Goal: Task Accomplishment & Management: Manage account settings

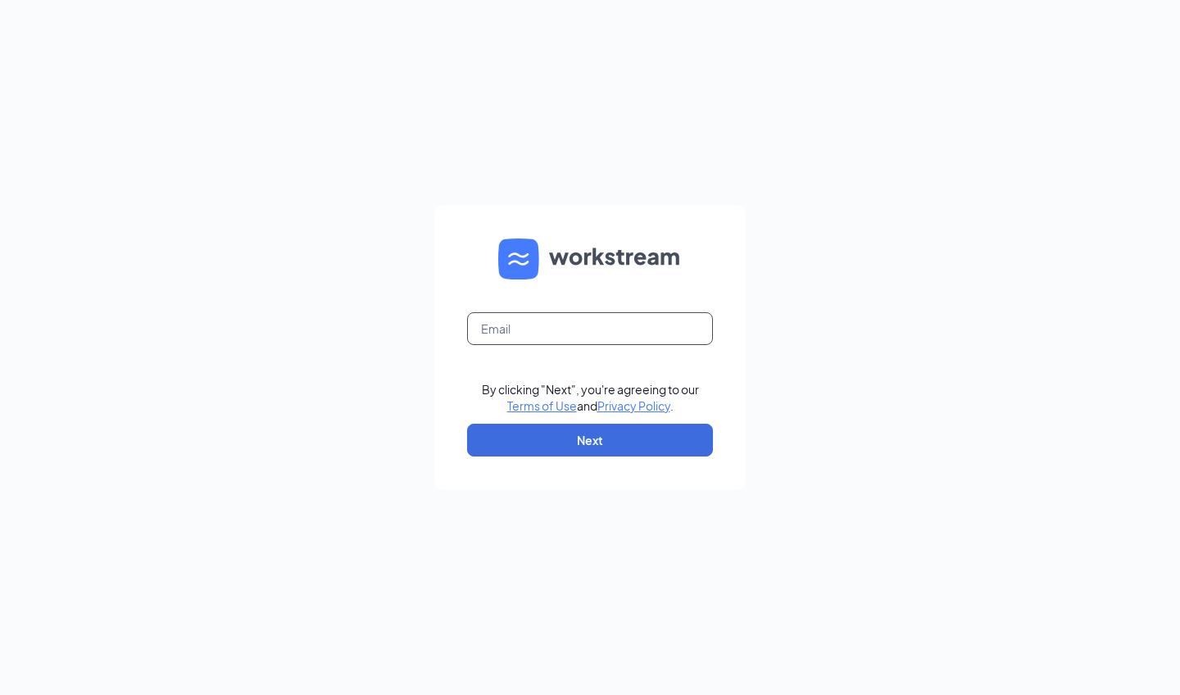
click at [543, 329] on input "text" at bounding box center [590, 328] width 246 height 33
type input "[EMAIL_ADDRESS][DOMAIN_NAME]"
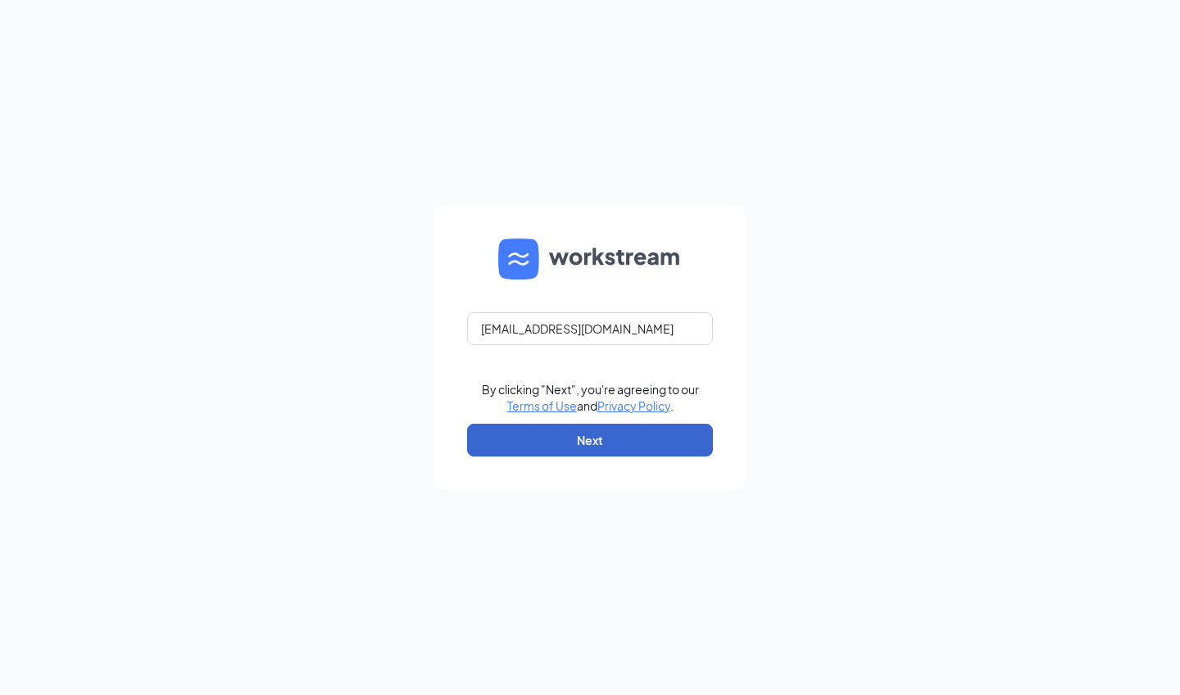
click at [559, 451] on button "Next" at bounding box center [590, 439] width 246 height 33
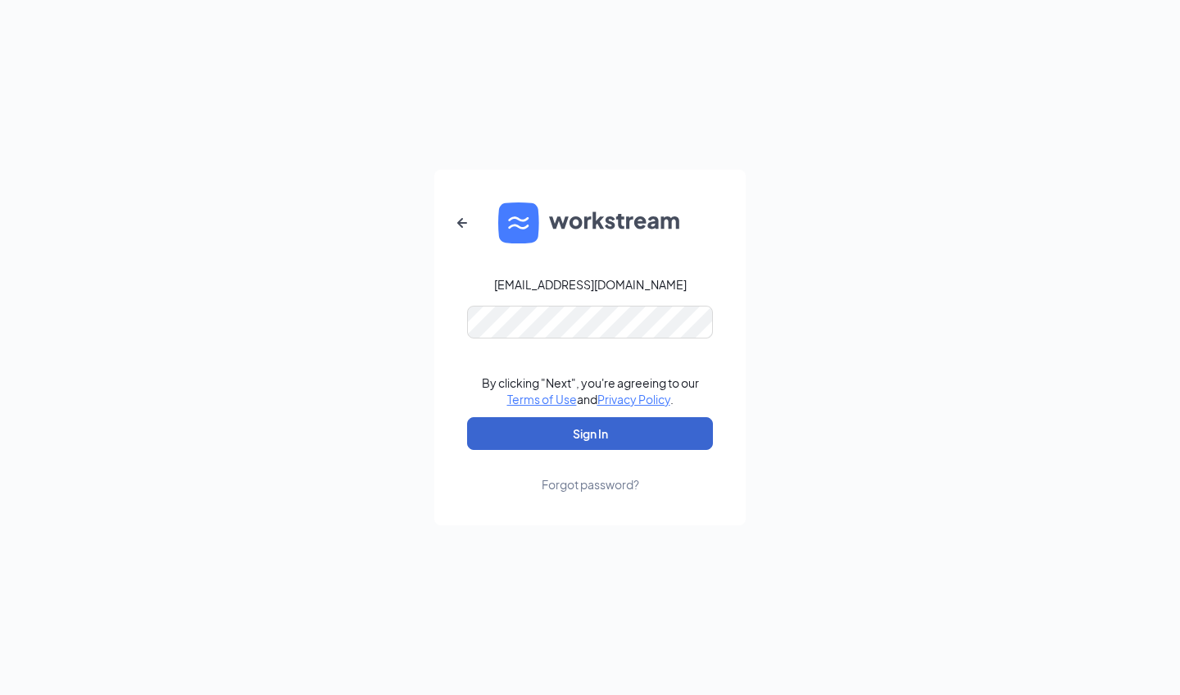
click at [582, 437] on button "Sign In" at bounding box center [590, 433] width 246 height 33
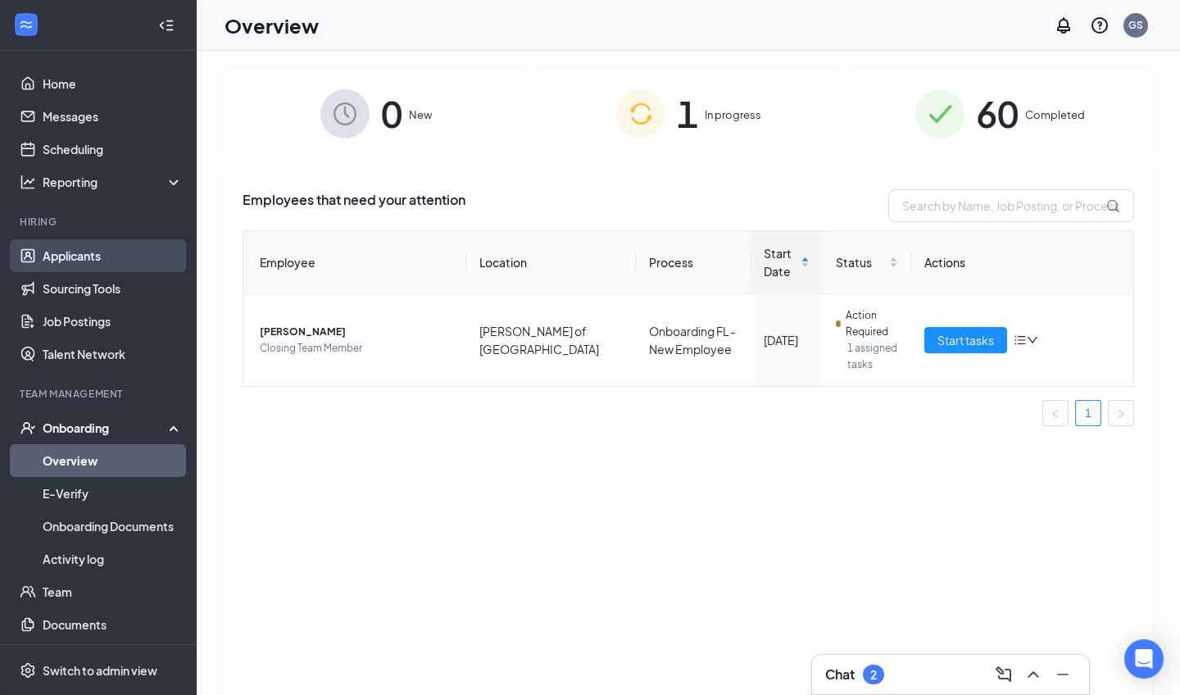
click at [115, 258] on link "Applicants" at bounding box center [113, 255] width 140 height 33
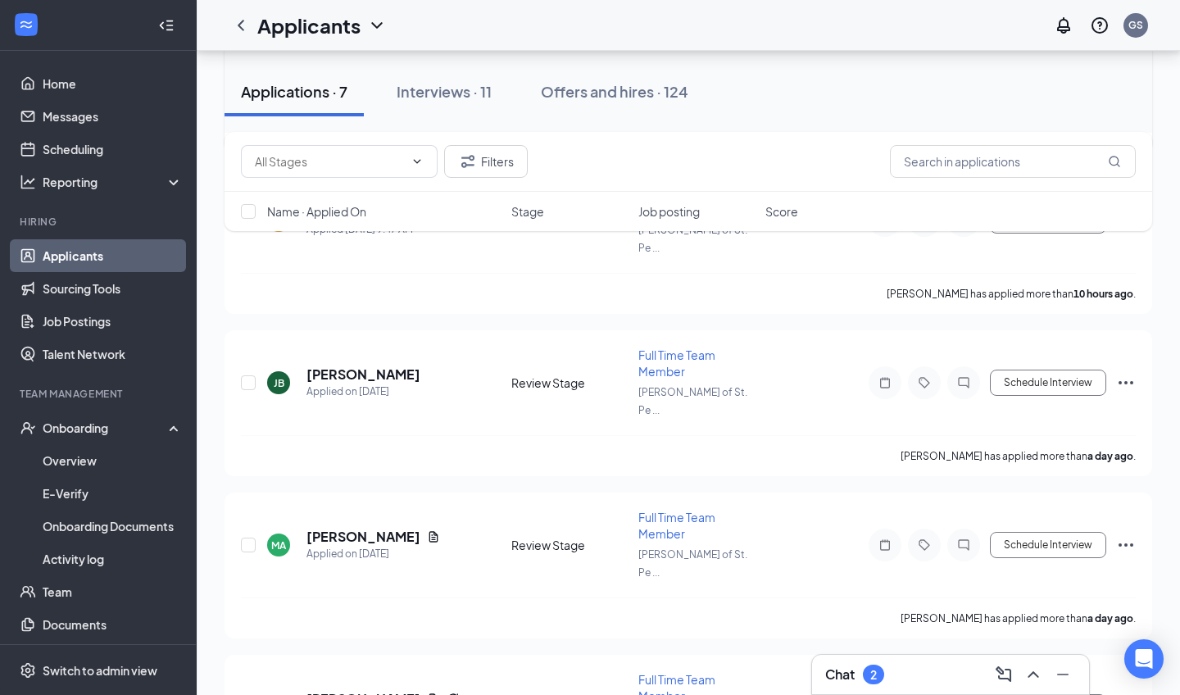
scroll to position [618, 0]
click at [82, 119] on link "Messages" at bounding box center [113, 116] width 140 height 33
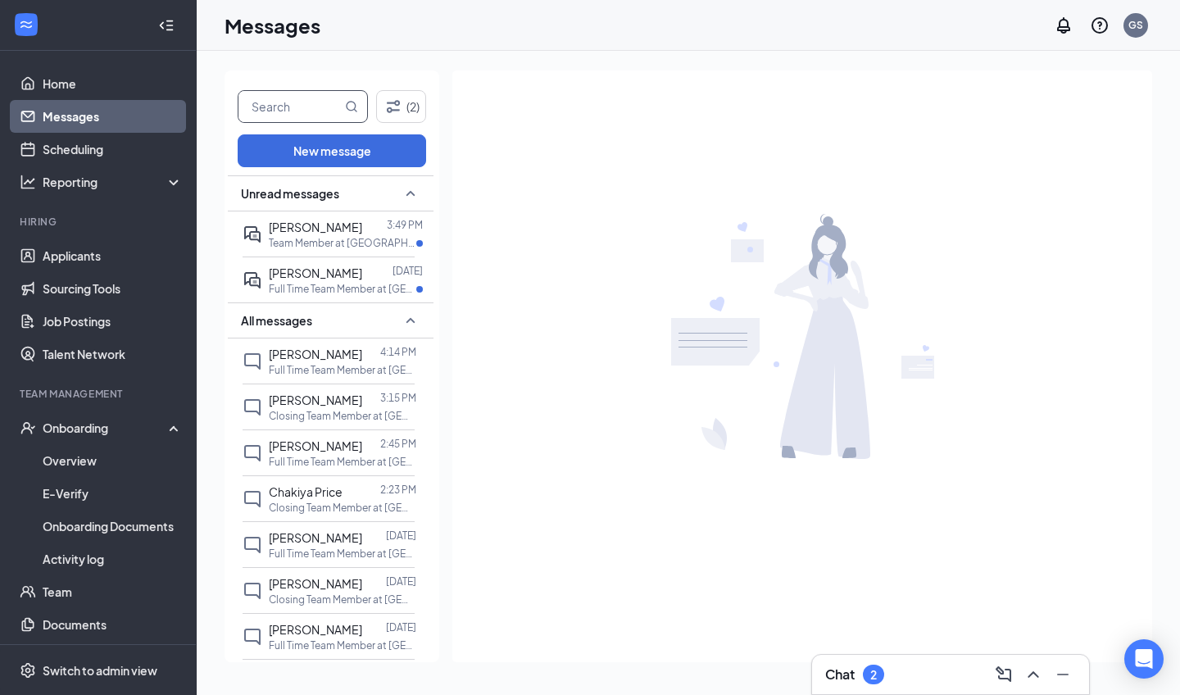
click at [302, 106] on input "text" at bounding box center [289, 106] width 103 height 31
type input "[PERSON_NAME]"
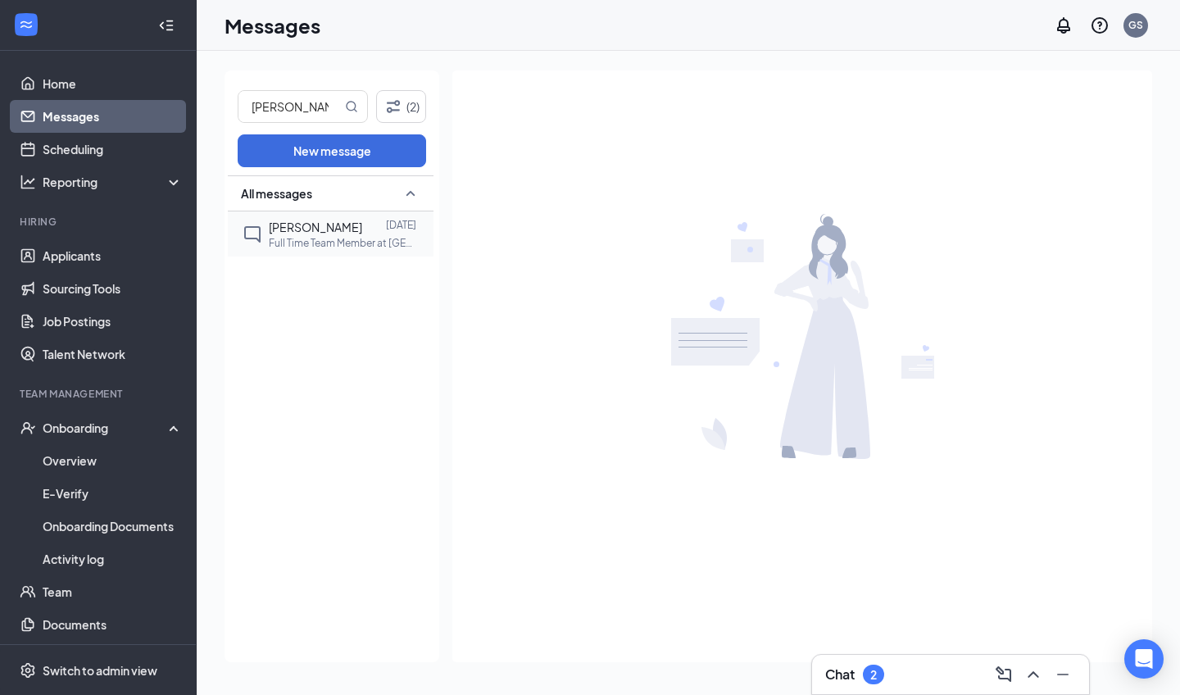
click at [283, 225] on span "[PERSON_NAME]" at bounding box center [315, 227] width 93 height 15
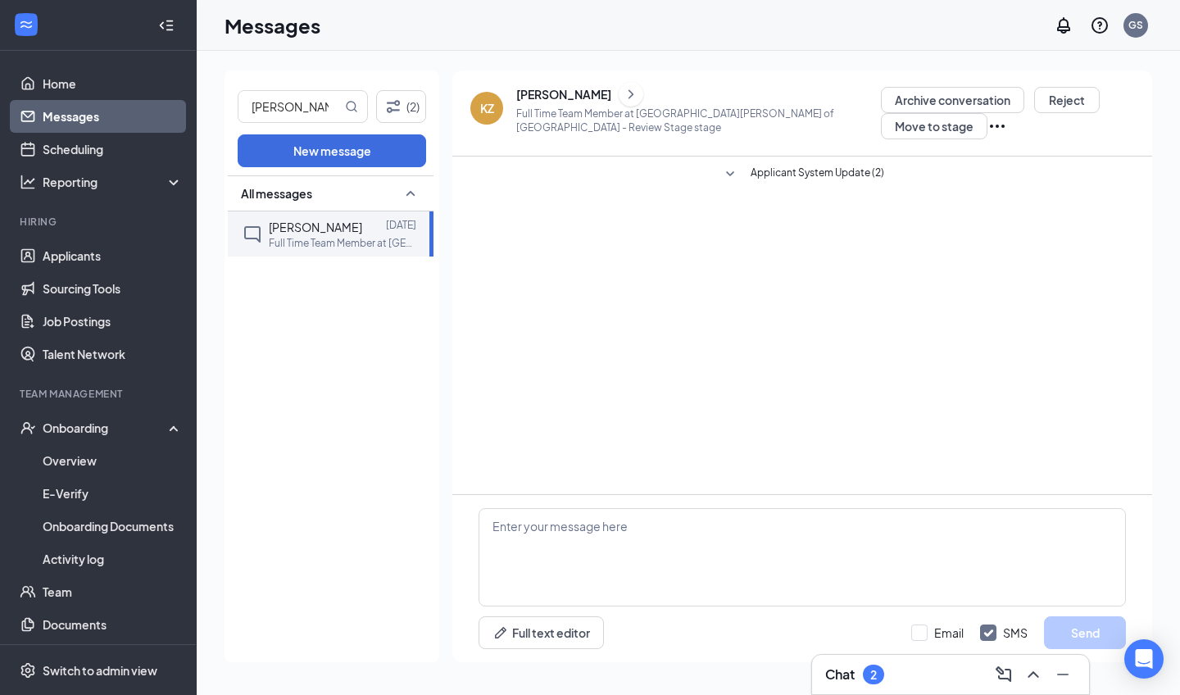
click at [731, 169] on icon "SmallChevronDown" at bounding box center [730, 175] width 20 height 20
click at [731, 169] on icon "SmallChevronUp" at bounding box center [730, 175] width 20 height 20
click at [732, 169] on icon "SmallChevronDown" at bounding box center [730, 175] width 20 height 20
click at [732, 169] on icon "SmallChevronUp" at bounding box center [730, 175] width 20 height 20
click at [350, 206] on div "All messages" at bounding box center [331, 193] width 206 height 36
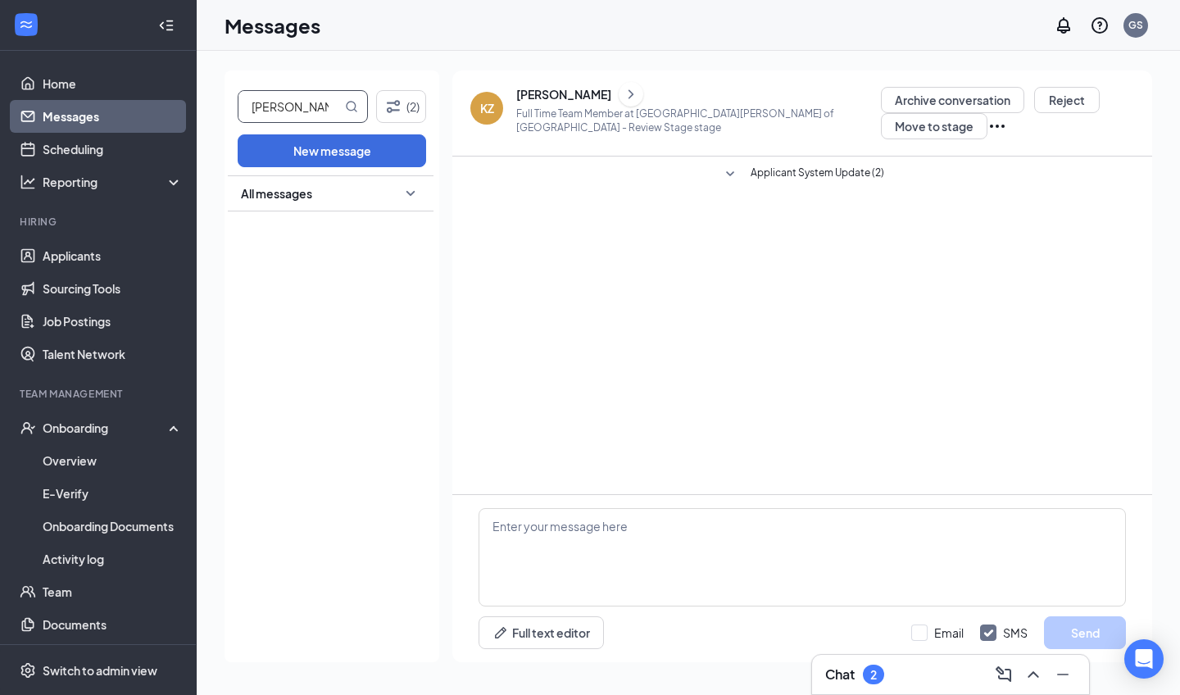
click at [314, 96] on input "[PERSON_NAME]" at bounding box center [289, 106] width 103 height 31
click at [321, 106] on input "[PERSON_NAME]" at bounding box center [289, 106] width 103 height 31
click at [383, 106] on icon "Filter" at bounding box center [393, 107] width 20 height 20
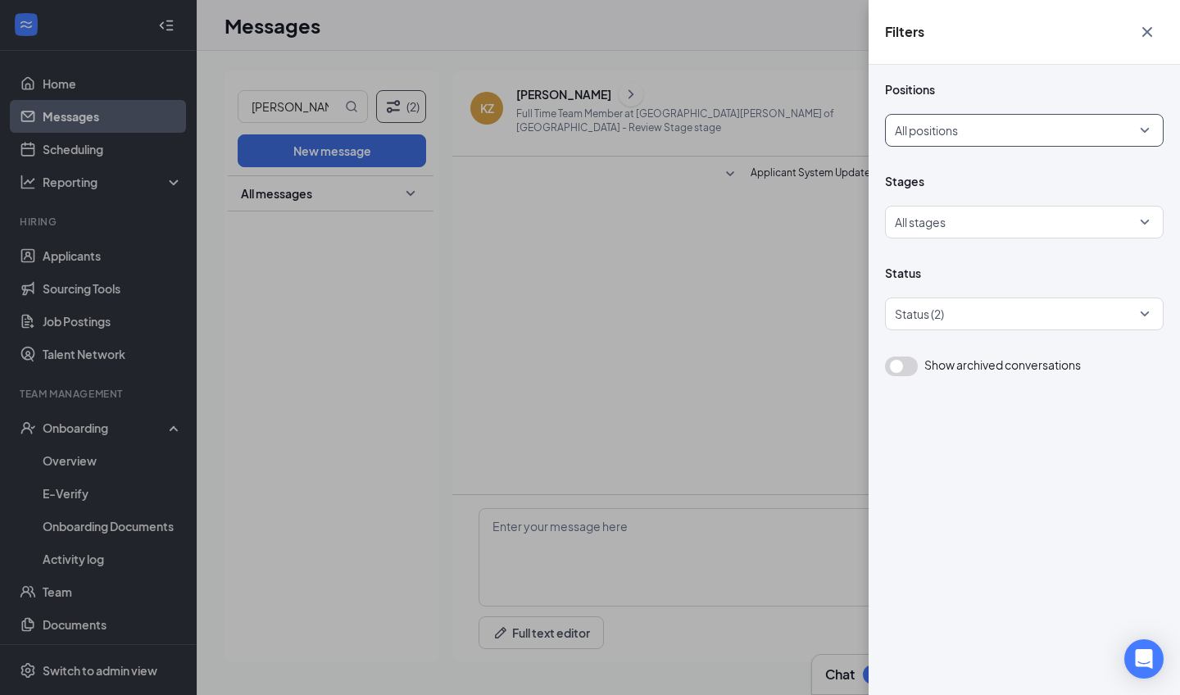
click at [994, 133] on div at bounding box center [1018, 130] width 247 height 26
click at [995, 132] on div at bounding box center [1018, 130] width 247 height 26
click at [1005, 215] on div at bounding box center [1018, 222] width 247 height 26
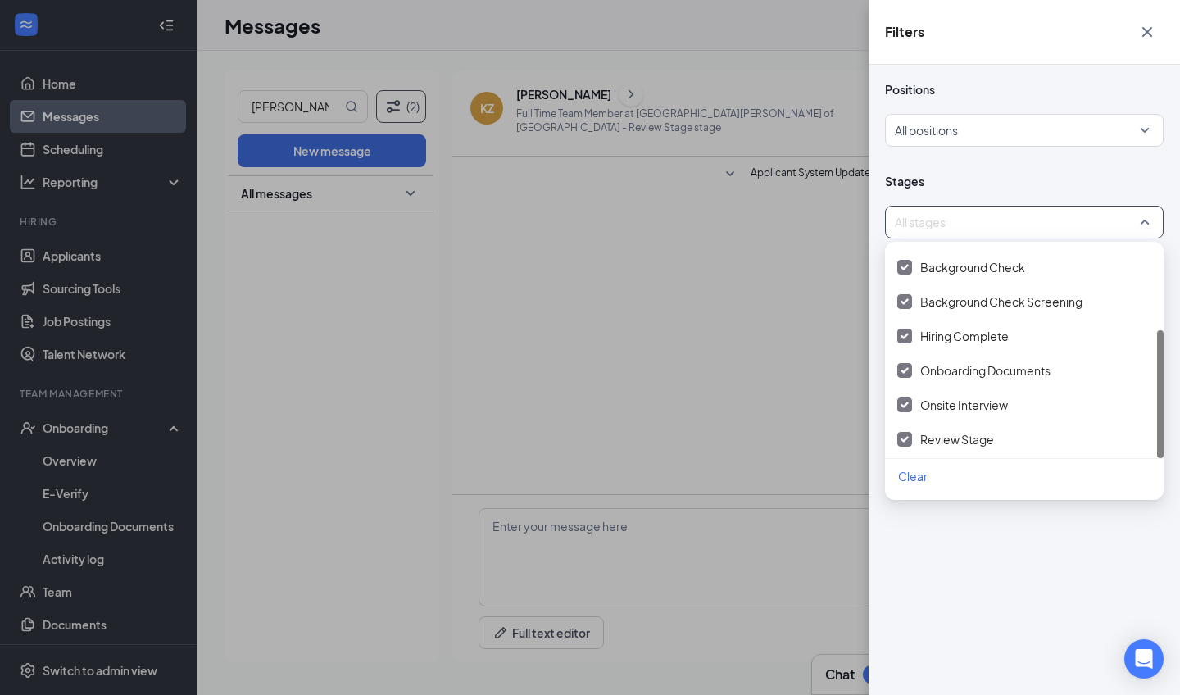
click at [1013, 570] on div "Positions All positions Stages All stages Status Status (2) Show archived conve…" at bounding box center [1023, 380] width 311 height 630
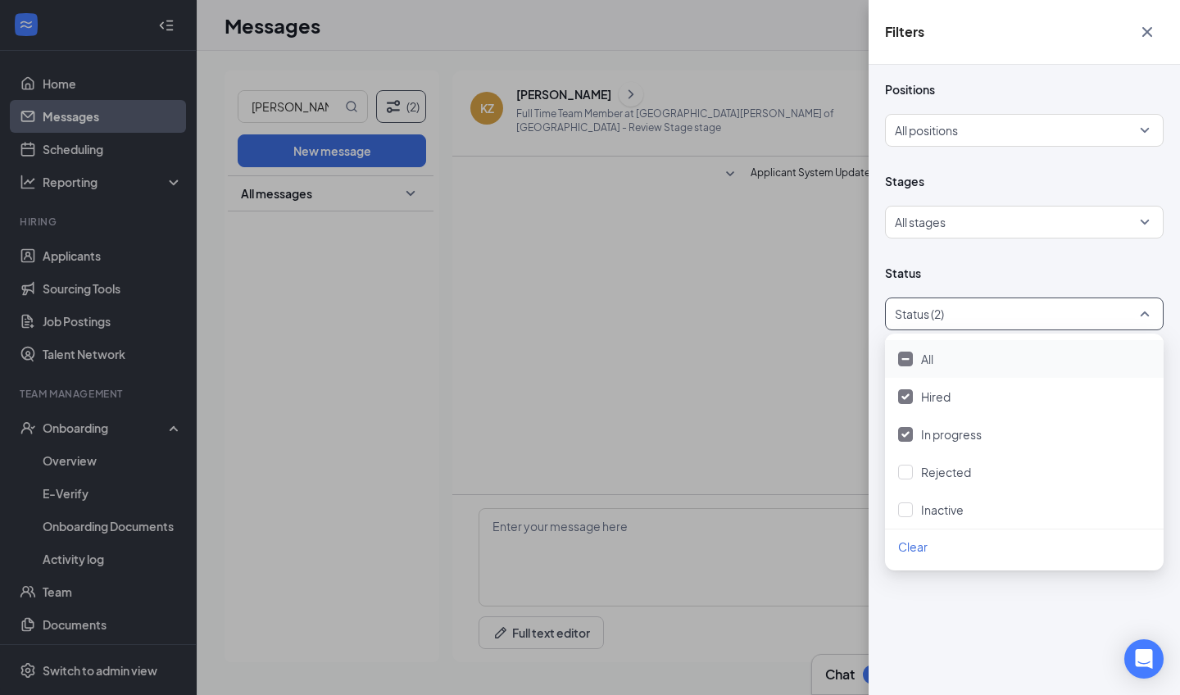
click at [1004, 322] on div at bounding box center [1016, 314] width 254 height 26
click at [906, 468] on div at bounding box center [905, 471] width 15 height 15
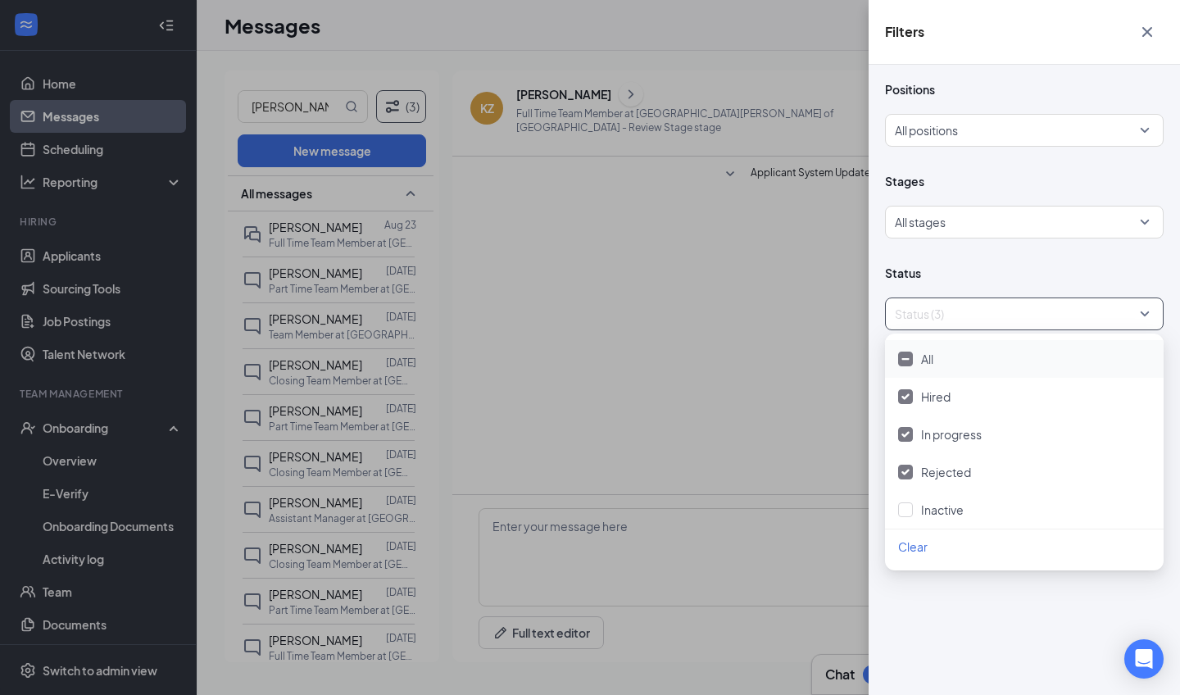
click at [988, 641] on div "Positions All positions Stages All stages Status Status (3) Show archived conve…" at bounding box center [1023, 380] width 311 height 630
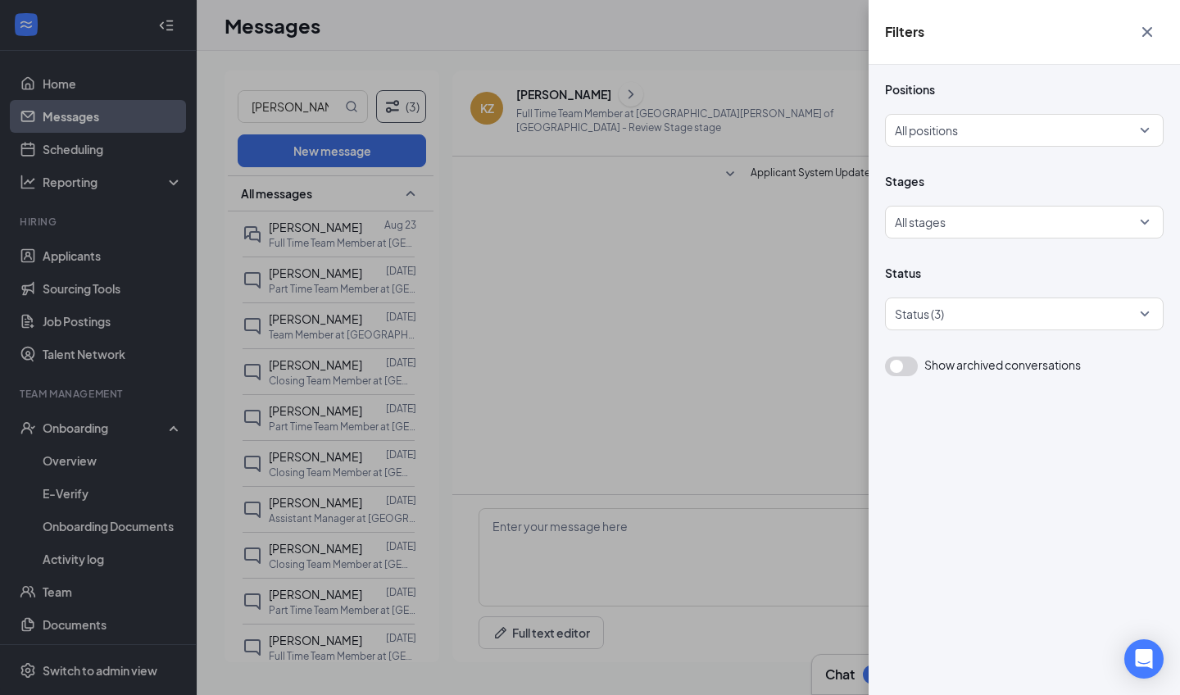
click at [492, 369] on div "Filters Positions All positions Stages All stages Status Status (3) Show archiv…" at bounding box center [590, 347] width 1180 height 695
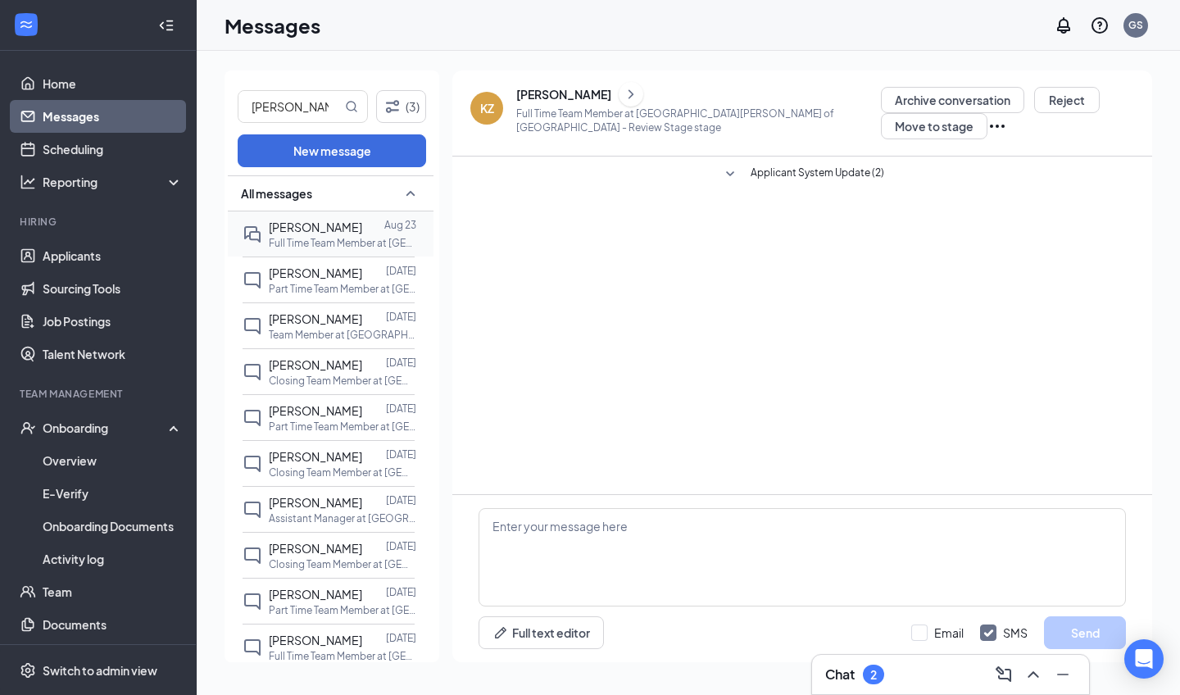
click at [306, 218] on div "[PERSON_NAME]" at bounding box center [315, 227] width 93 height 18
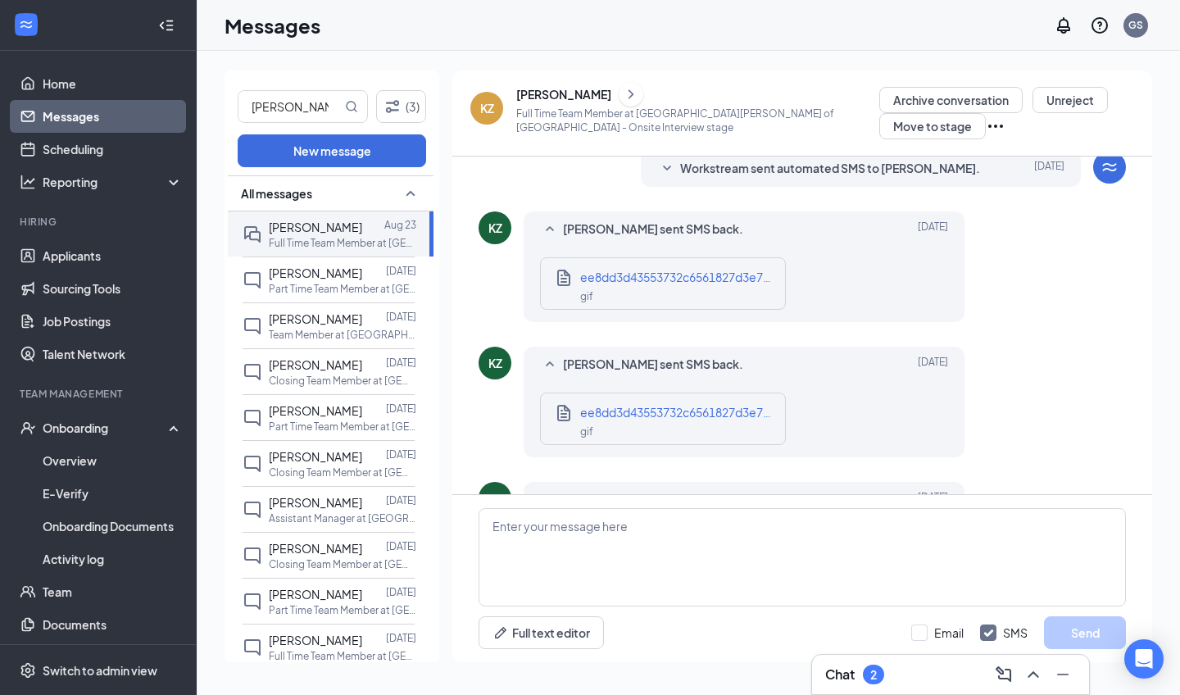
scroll to position [126, 0]
click at [712, 276] on span "ee8dd3d43553732c6561827d3e72ad45.gif" at bounding box center [697, 277] width 234 height 15
click at [627, 414] on span "ee8dd3d43553732c6561827d3e72ad45.gif" at bounding box center [697, 412] width 234 height 15
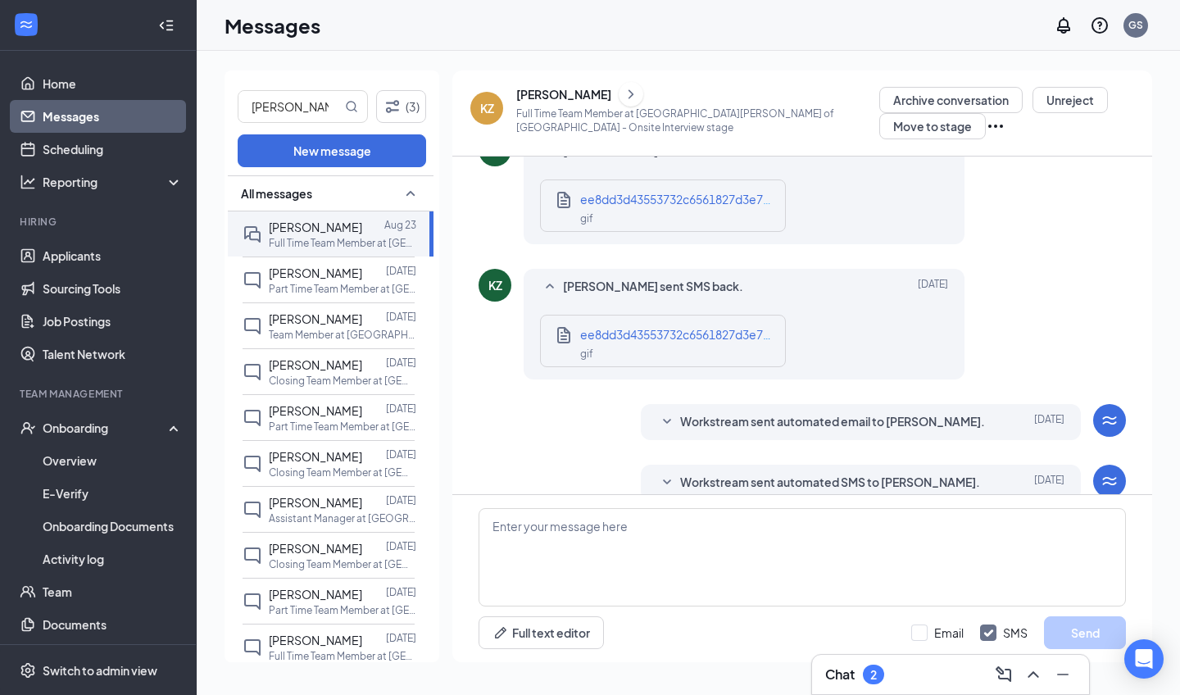
scroll to position [353, 0]
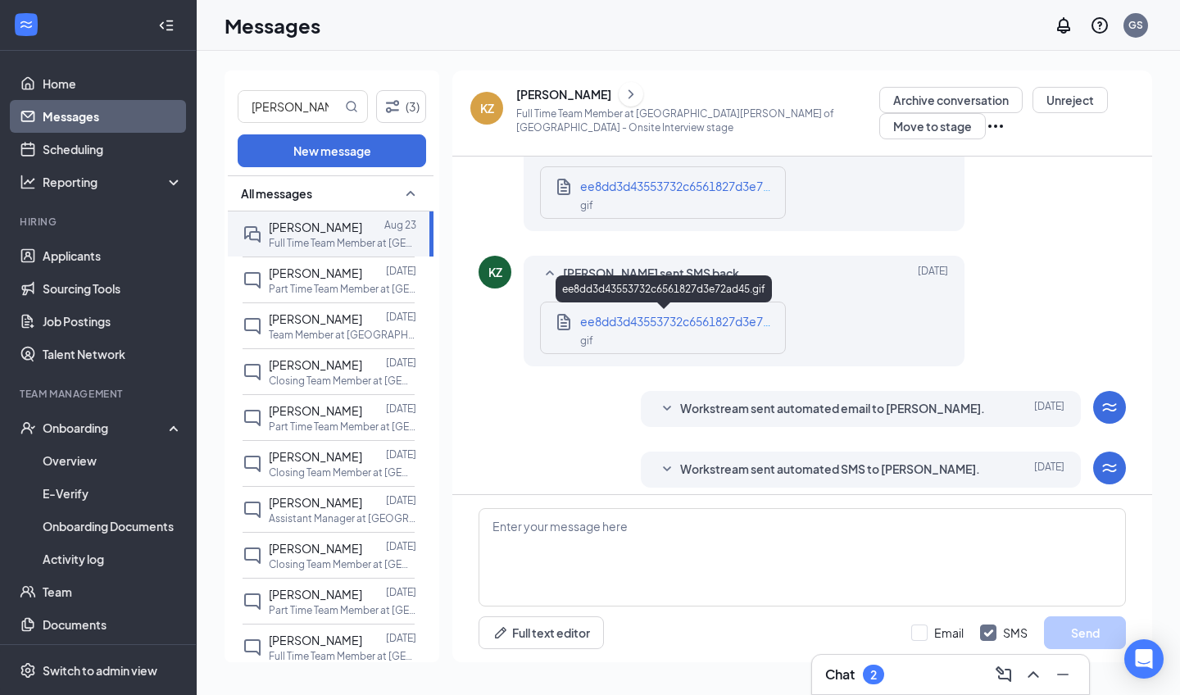
click at [649, 330] on div "gif" at bounding box center [678, 339] width 197 height 19
click at [980, 421] on div "Workstream sent automated email to [PERSON_NAME]. [DATE] Hi [PERSON_NAME], This…" at bounding box center [861, 409] width 441 height 36
click at [941, 407] on span "Workstream sent automated email to [PERSON_NAME]." at bounding box center [832, 409] width 305 height 20
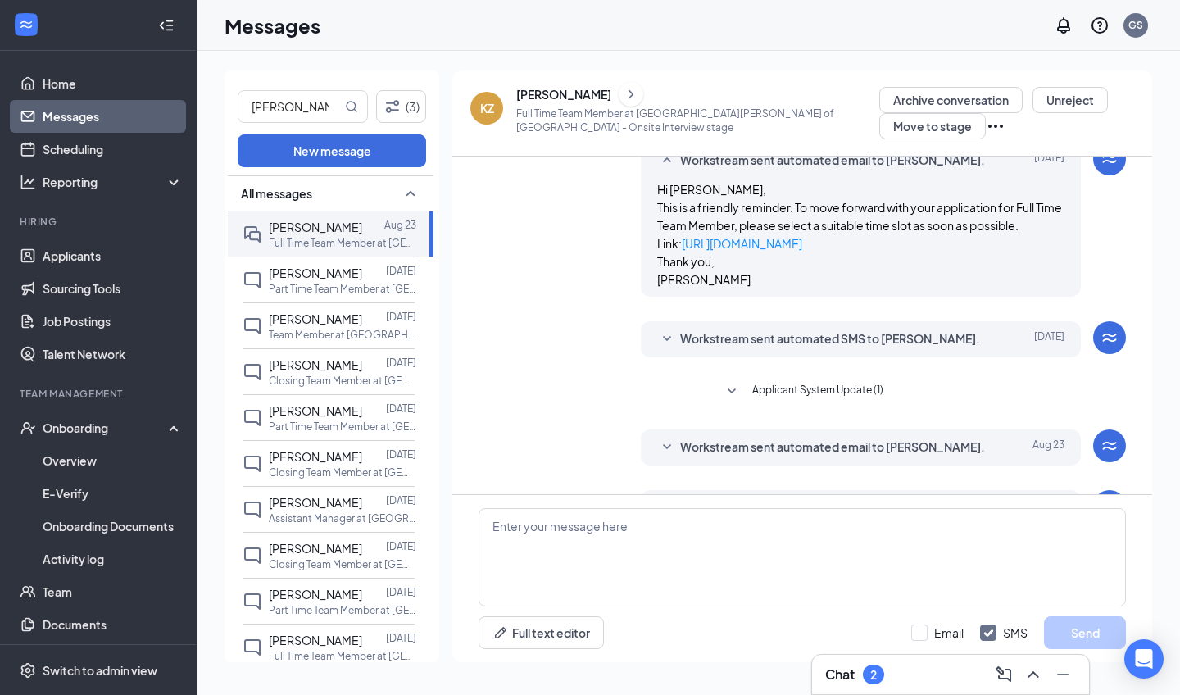
scroll to position [603, 0]
click at [866, 345] on span "Workstream sent automated SMS to [PERSON_NAME]." at bounding box center [830, 338] width 300 height 20
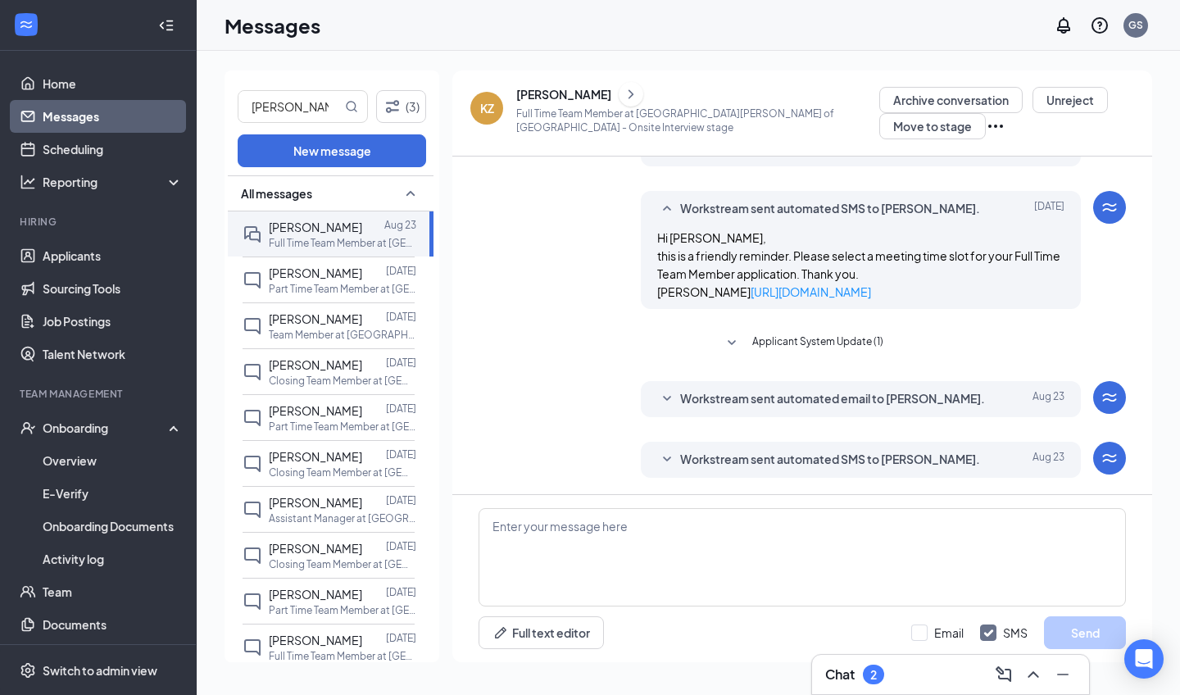
click at [856, 393] on span "Workstream sent automated email to [PERSON_NAME]." at bounding box center [832, 399] width 305 height 20
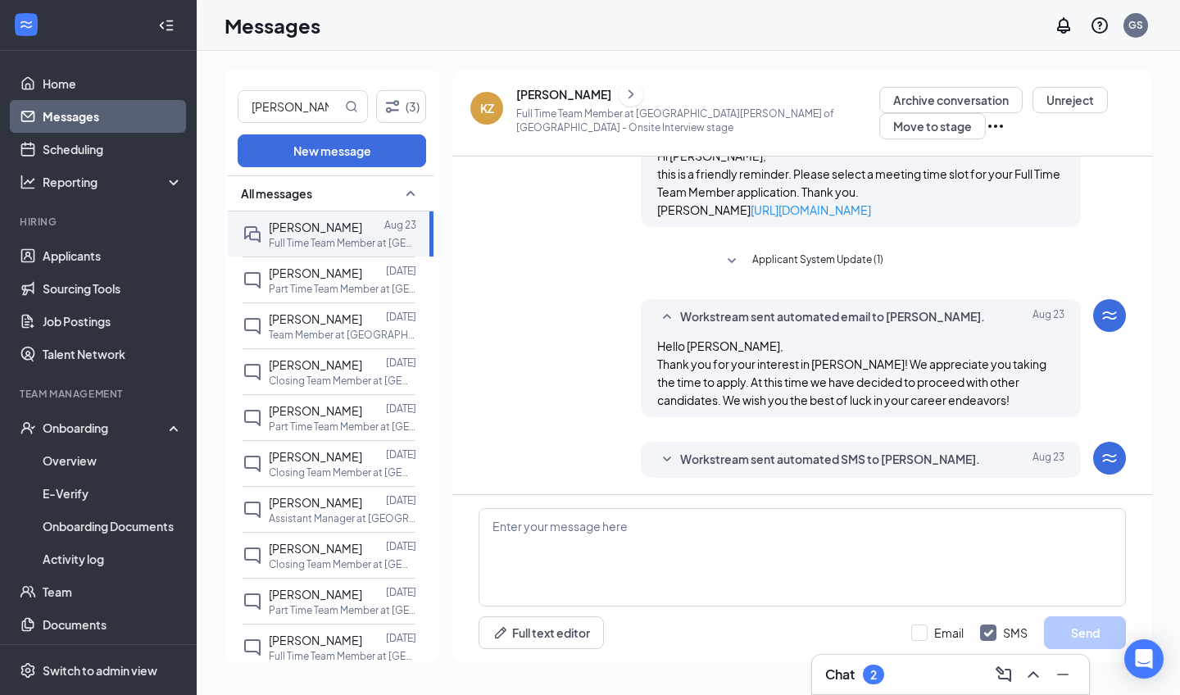
scroll to position [831, 0]
click at [106, 102] on link "Messages" at bounding box center [113, 116] width 140 height 33
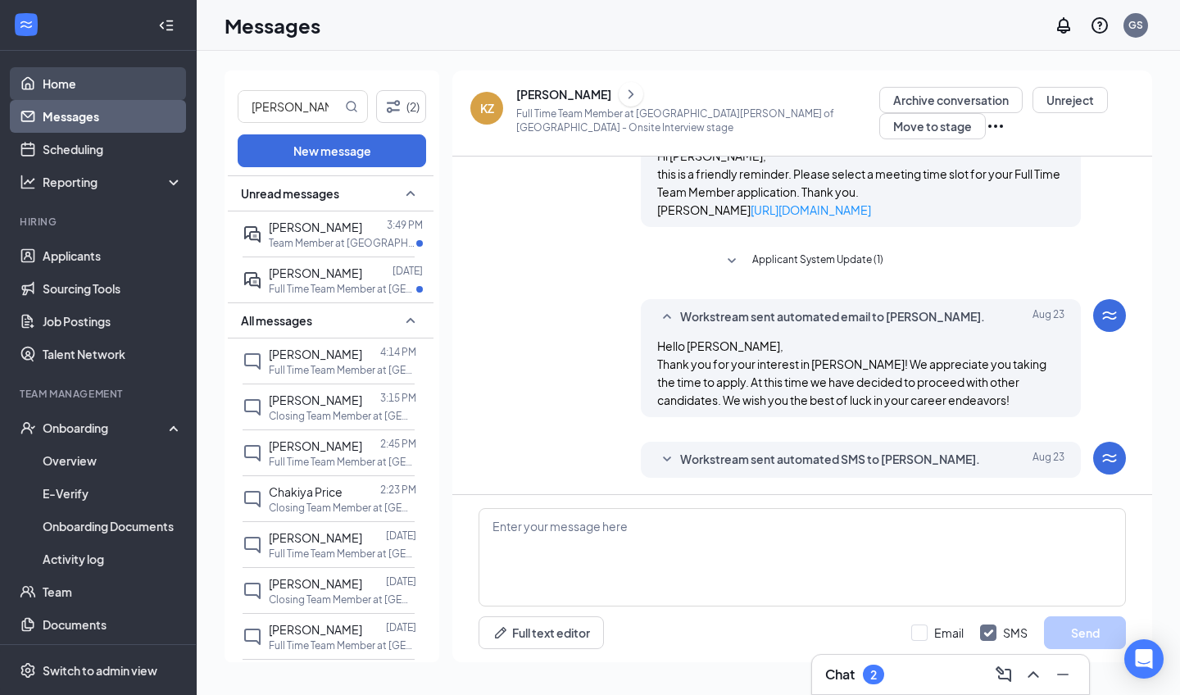
click at [101, 88] on link "Home" at bounding box center [113, 83] width 140 height 33
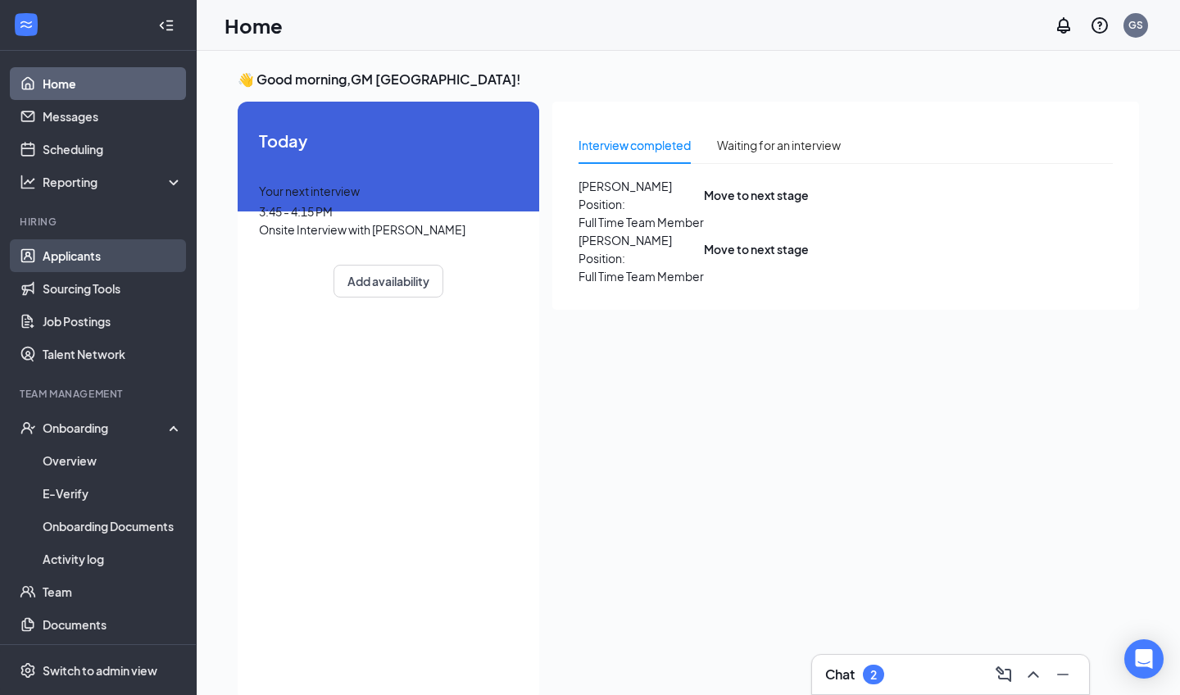
click at [120, 256] on link "Applicants" at bounding box center [113, 255] width 140 height 33
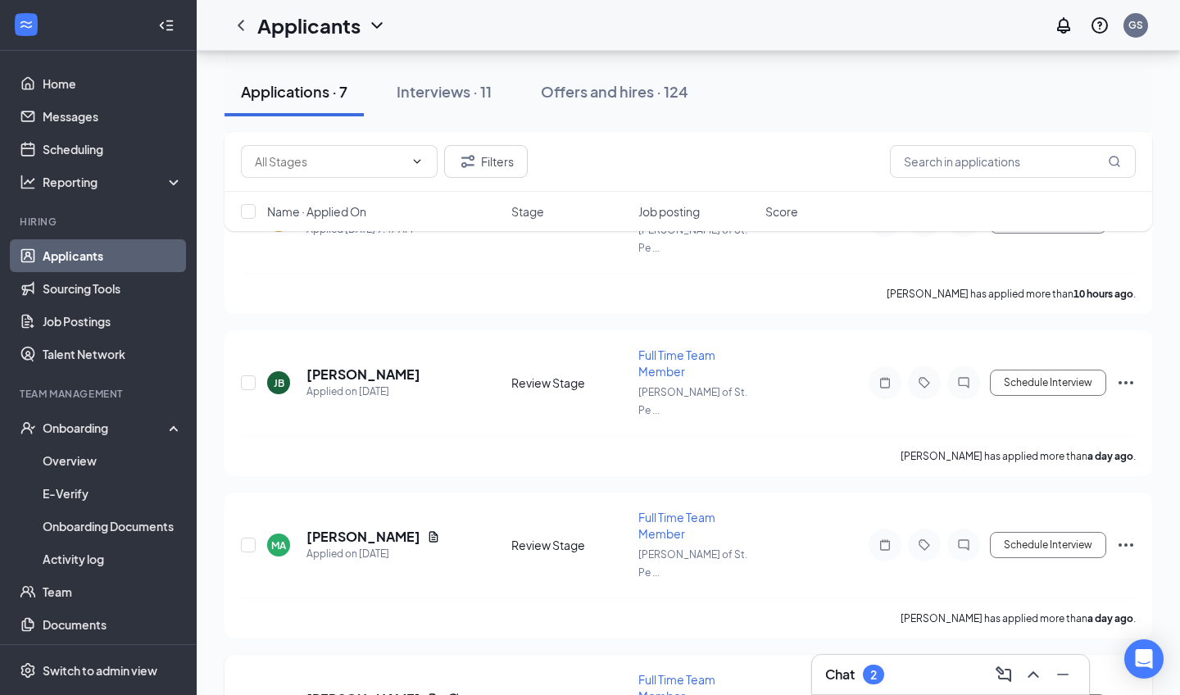
scroll to position [618, 0]
click at [1119, 694] on icon "Ellipses" at bounding box center [1126, 708] width 20 height 20
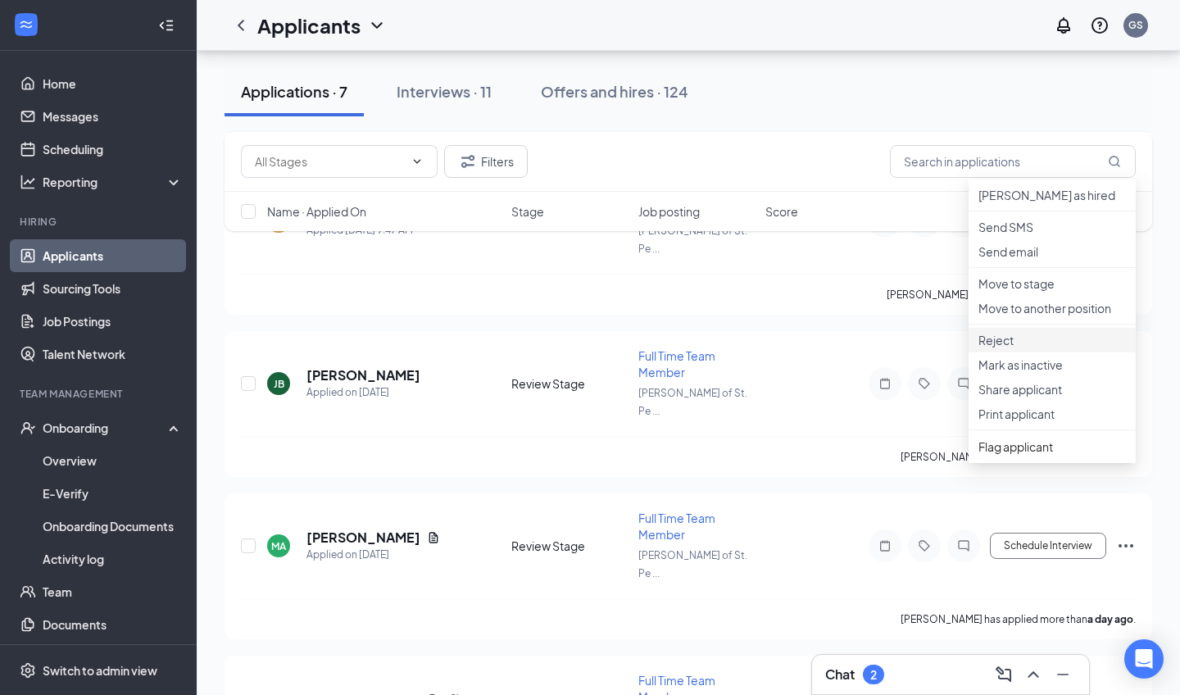
click at [1057, 352] on li "Reject" at bounding box center [1051, 340] width 167 height 25
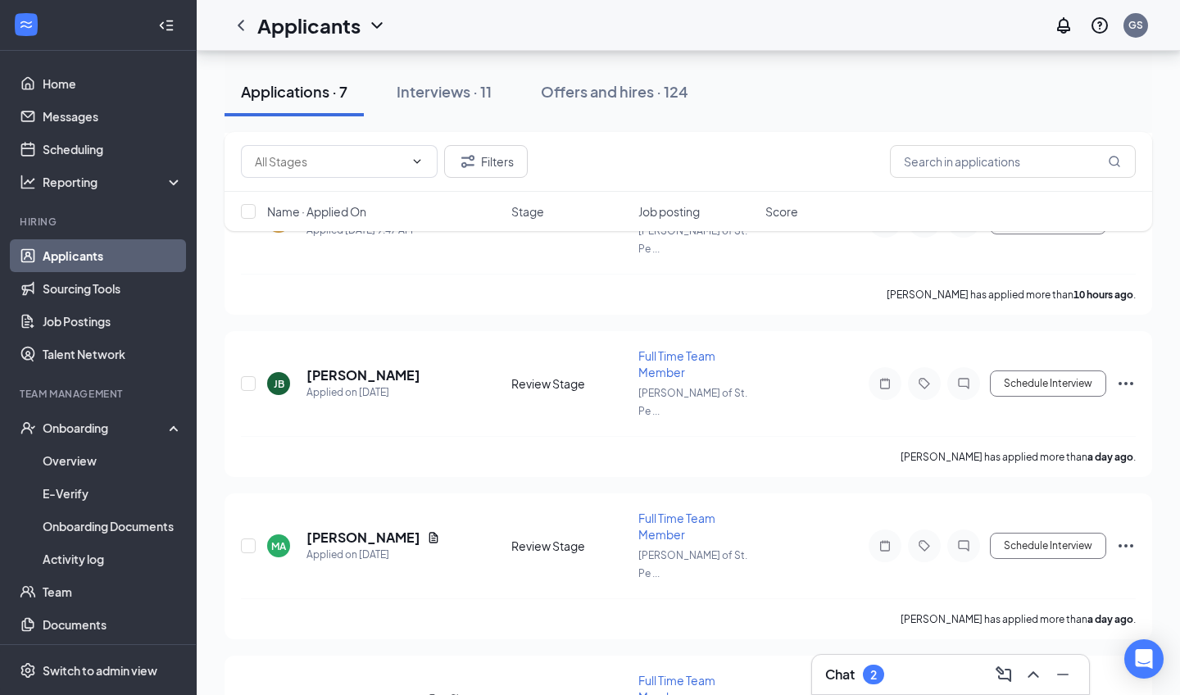
checkbox input "true"
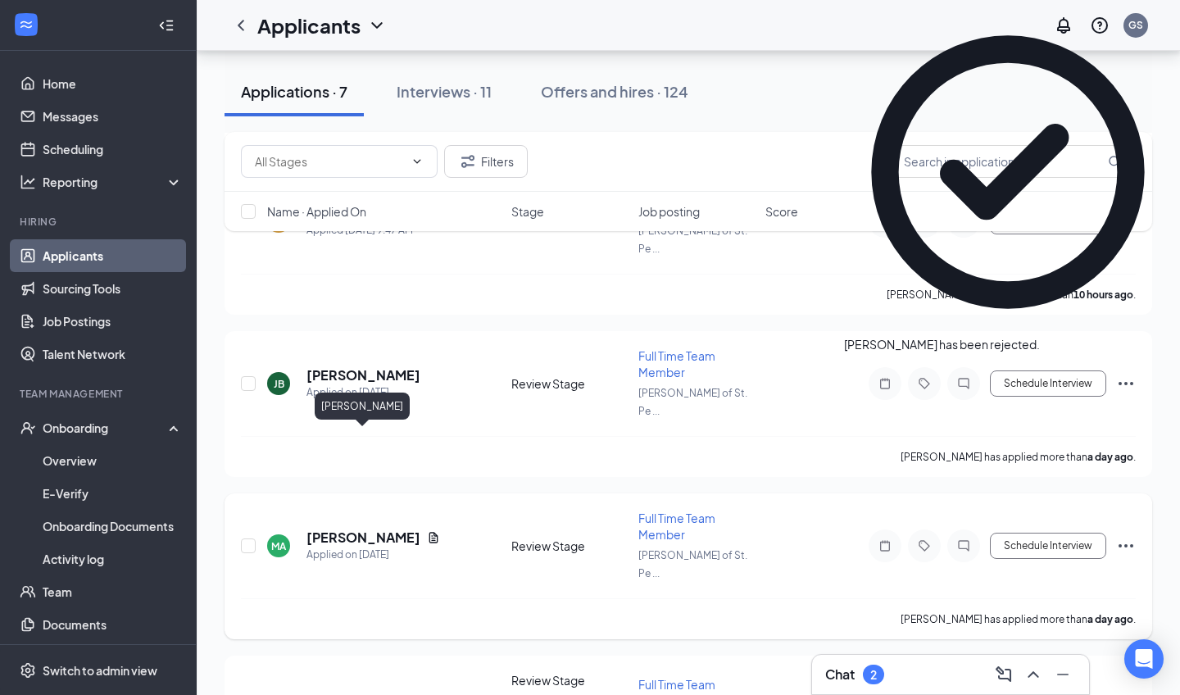
click at [367, 528] on h5 "[PERSON_NAME]" at bounding box center [363, 537] width 114 height 18
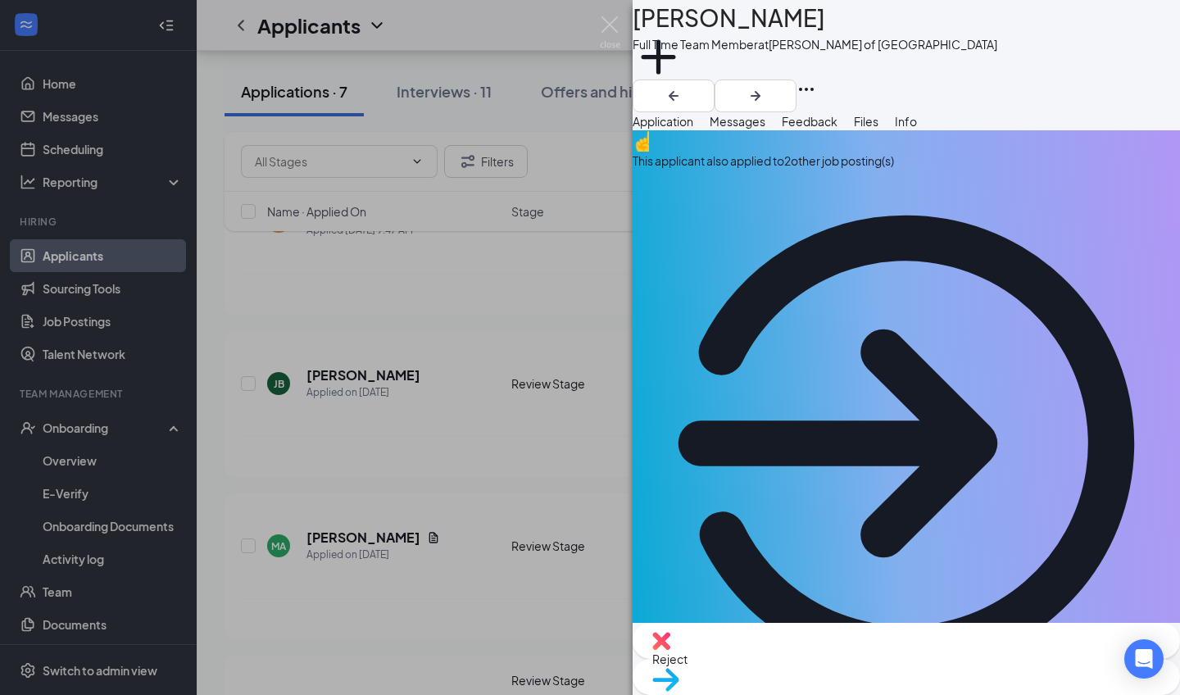
click at [904, 170] on div "This applicant also applied to 2 other job posting(s)" at bounding box center [905, 161] width 547 height 18
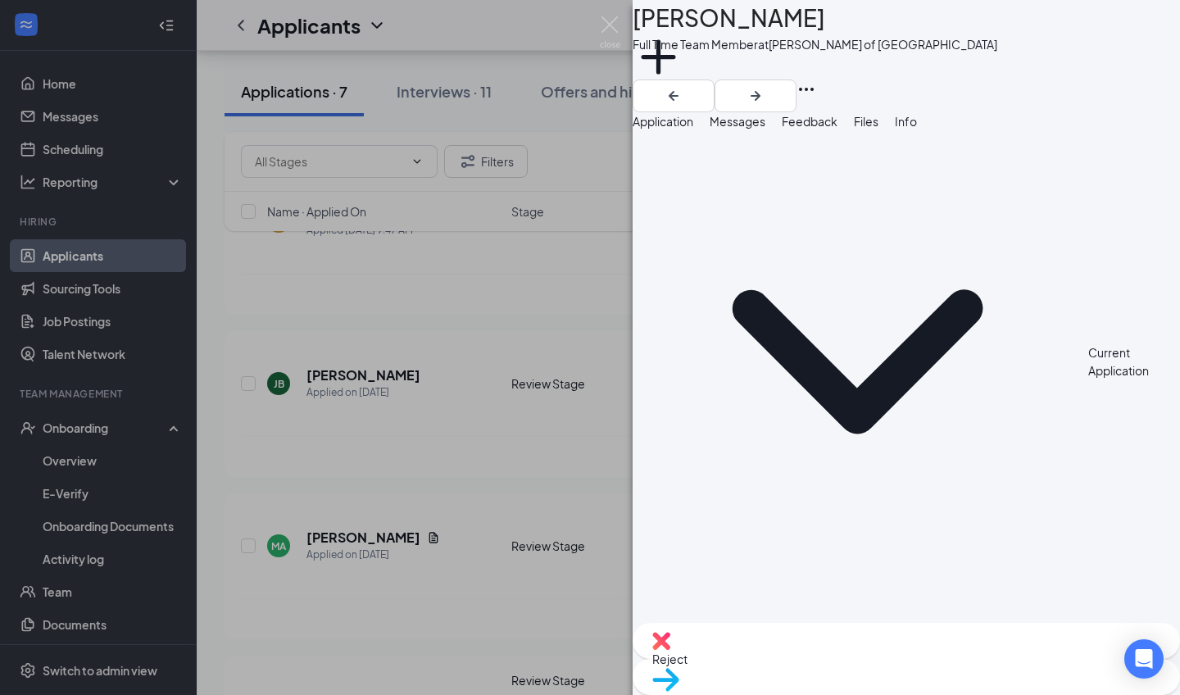
click at [693, 129] on span "Application" at bounding box center [662, 121] width 61 height 15
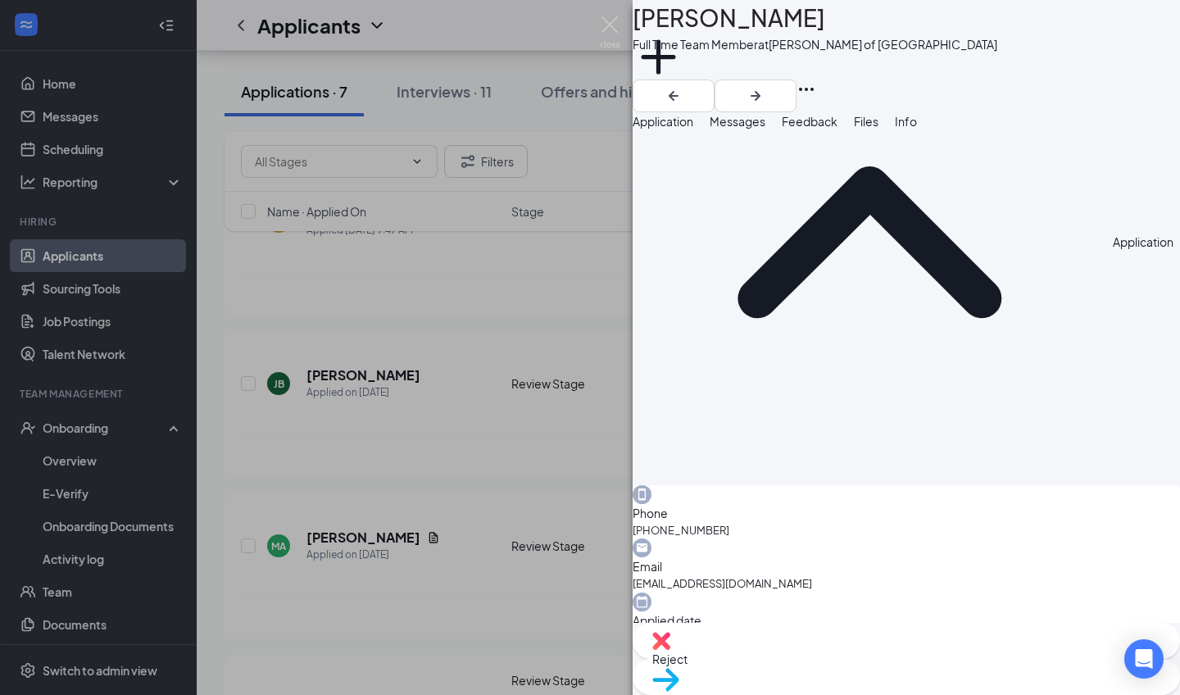
scroll to position [736, 0]
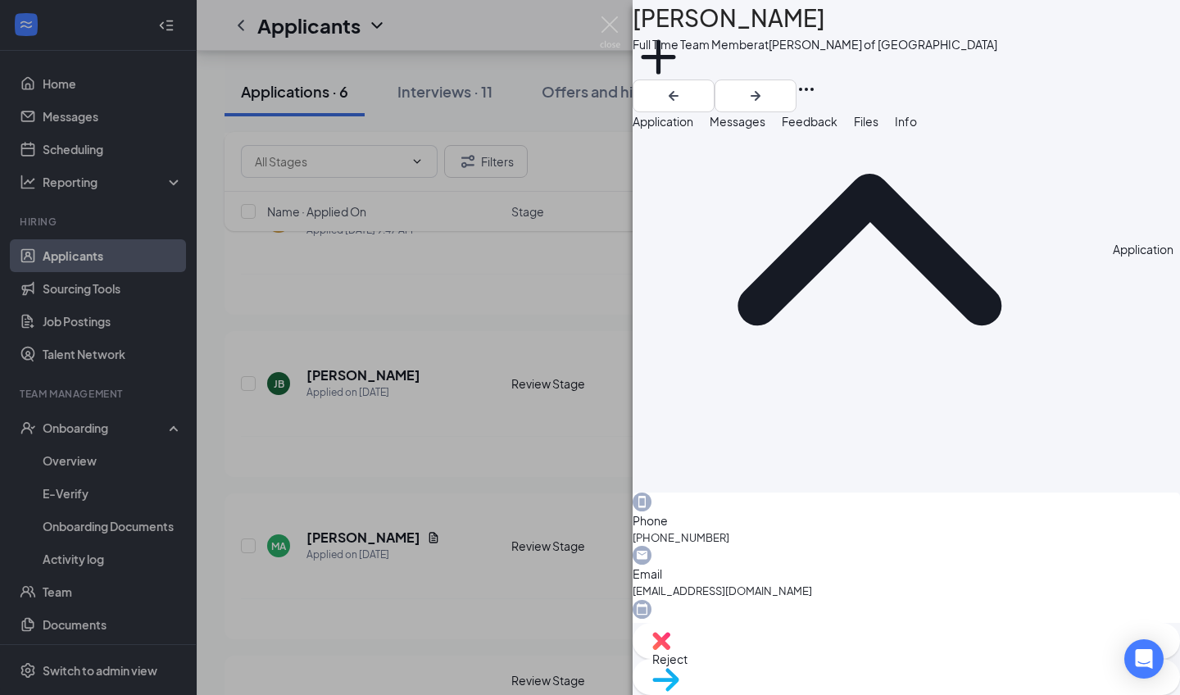
click at [816, 79] on icon "Ellipses" at bounding box center [806, 89] width 20 height 20
click at [609, 29] on img at bounding box center [610, 32] width 20 height 32
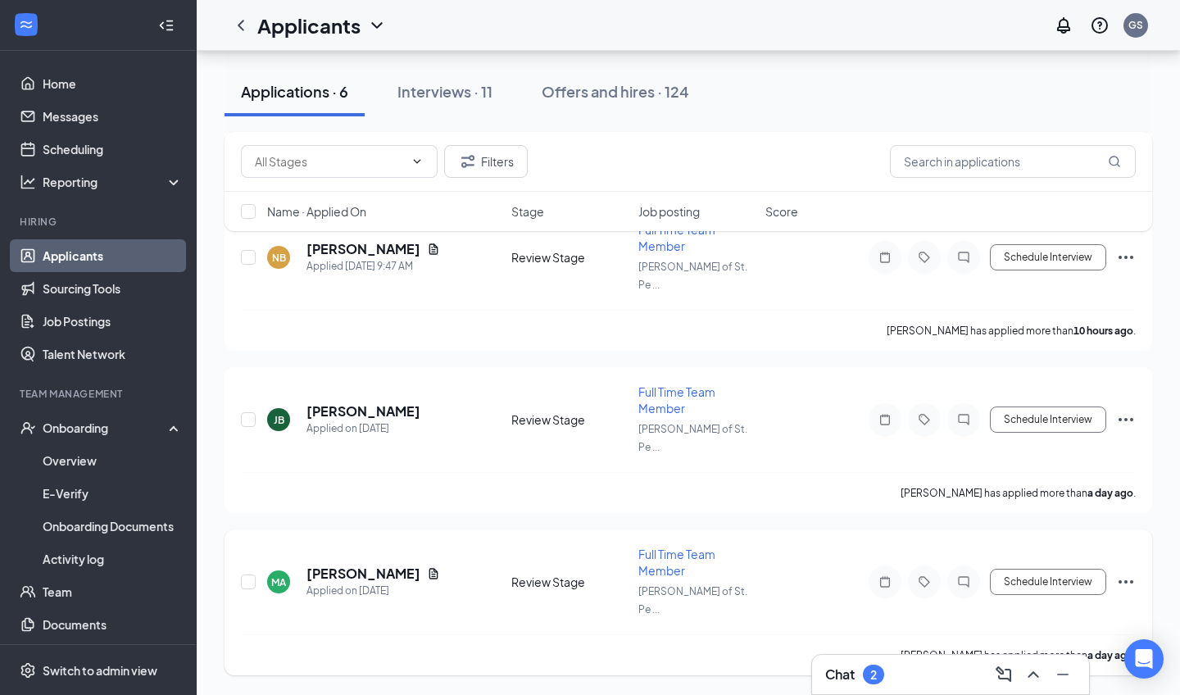
scroll to position [474, 0]
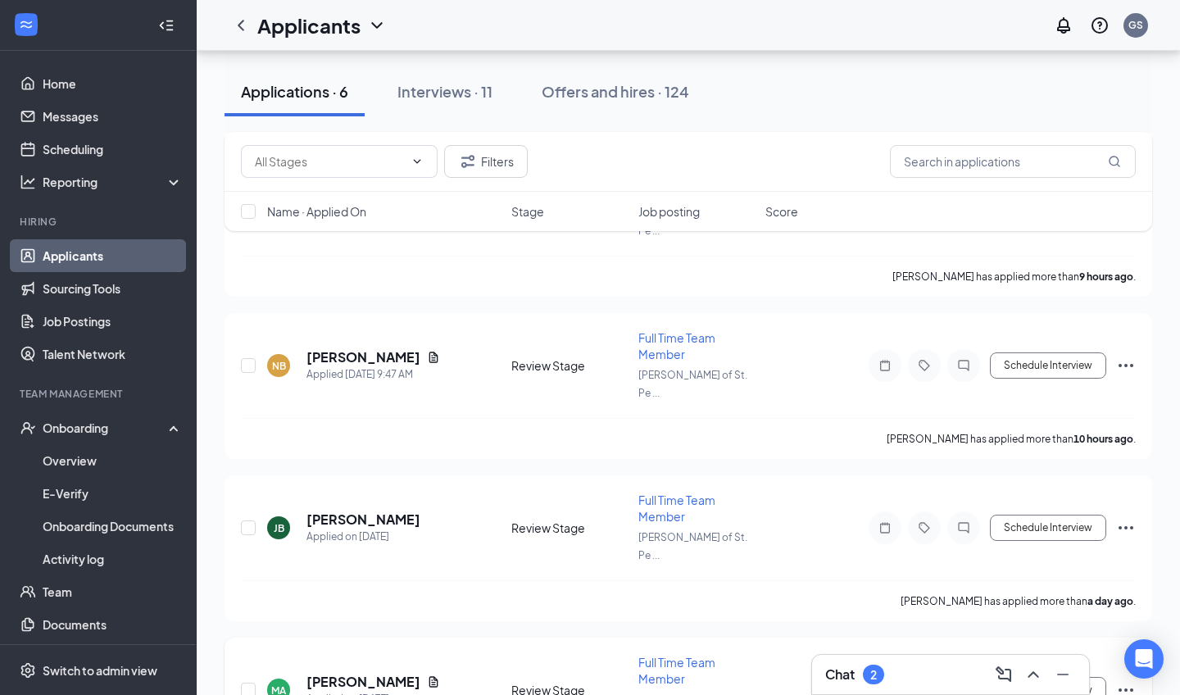
click at [1119, 680] on icon "Ellipses" at bounding box center [1126, 690] width 20 height 20
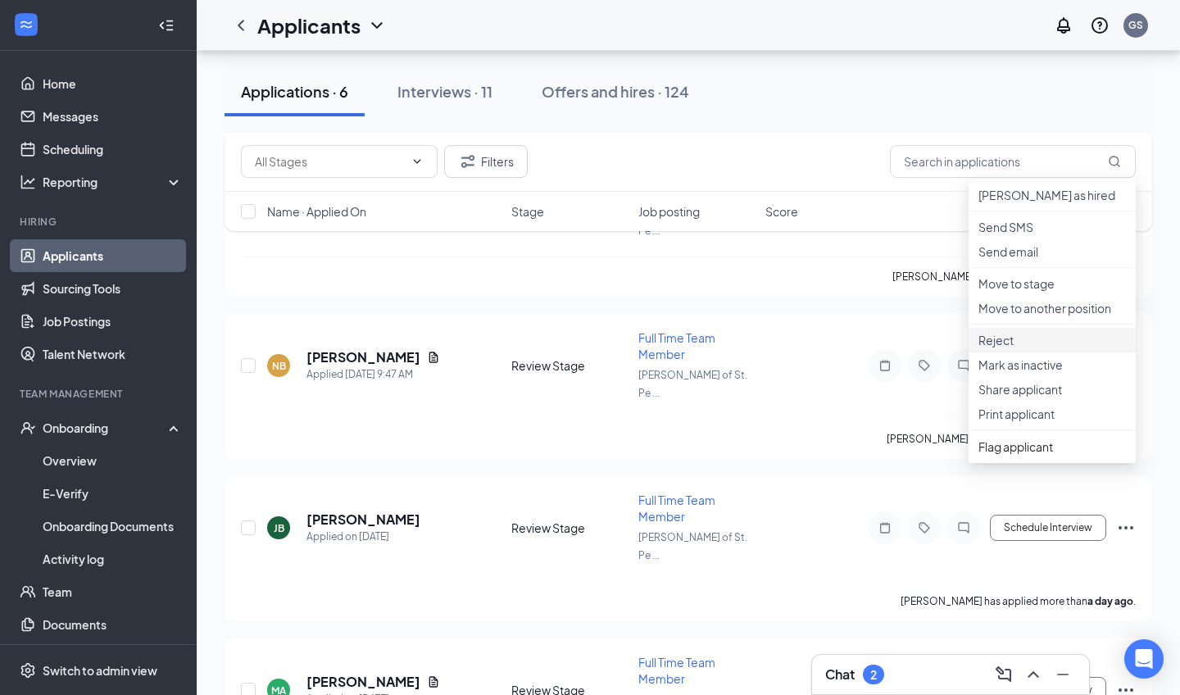
click at [1013, 348] on p "Reject" at bounding box center [1051, 340] width 147 height 16
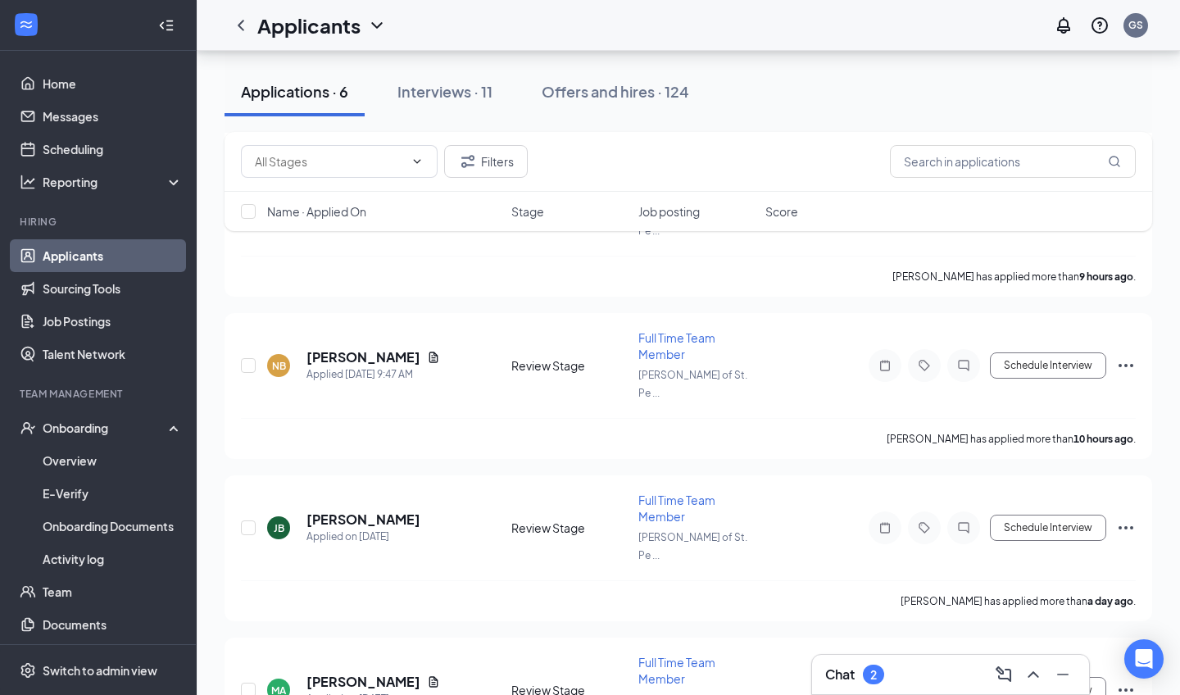
checkbox input "true"
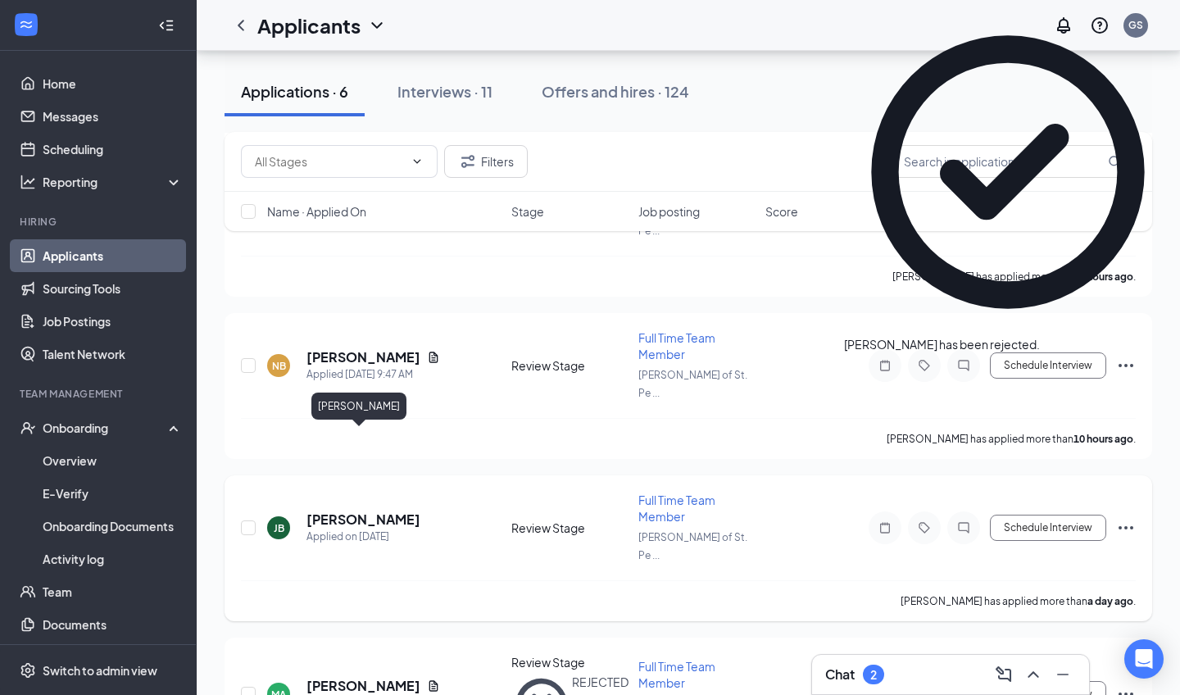
click at [356, 510] on h5 "[PERSON_NAME]" at bounding box center [363, 519] width 114 height 18
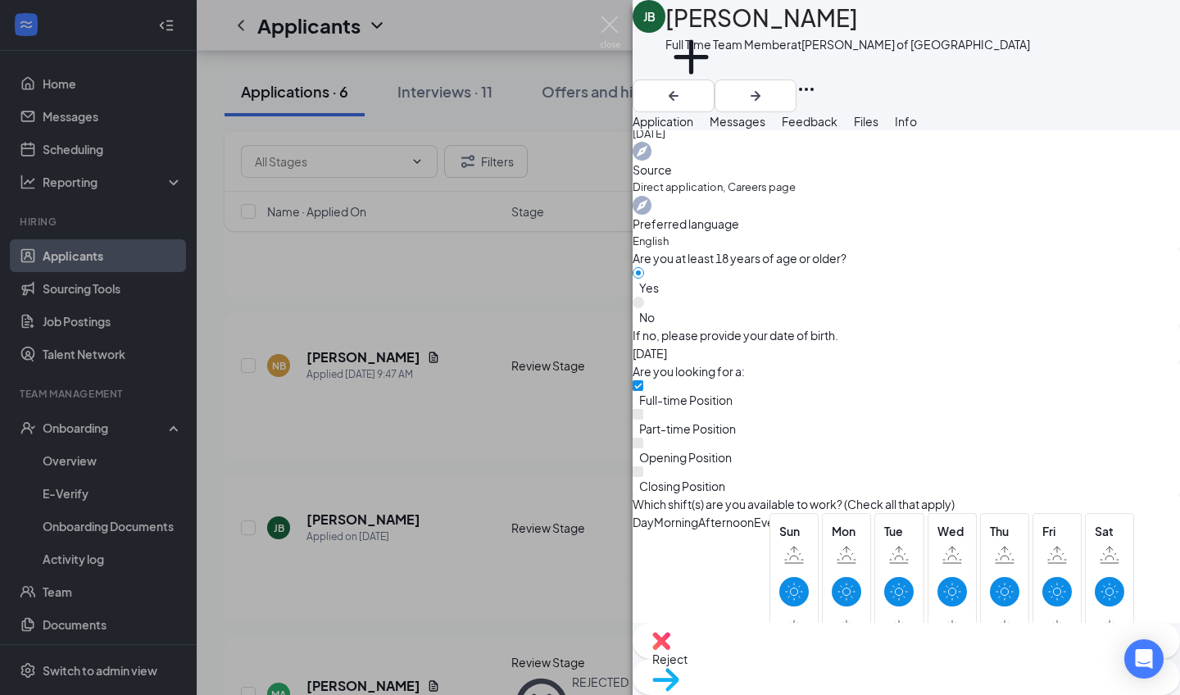
scroll to position [653, 0]
click at [606, 29] on img at bounding box center [610, 32] width 20 height 32
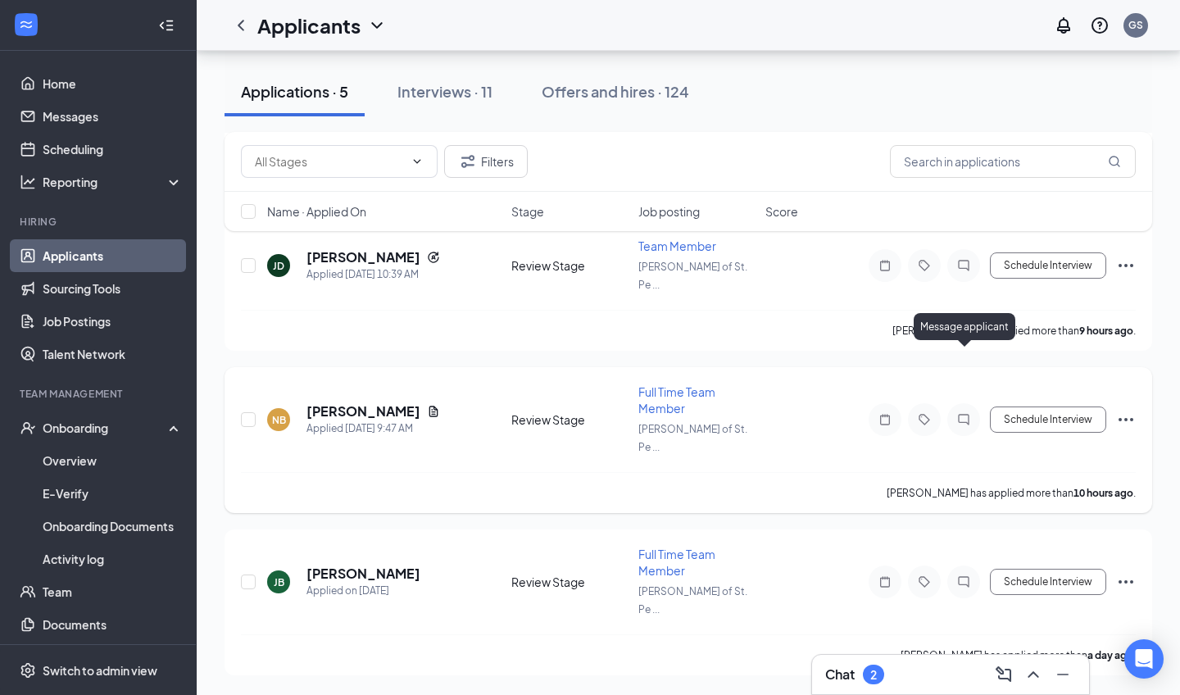
scroll to position [330, 0]
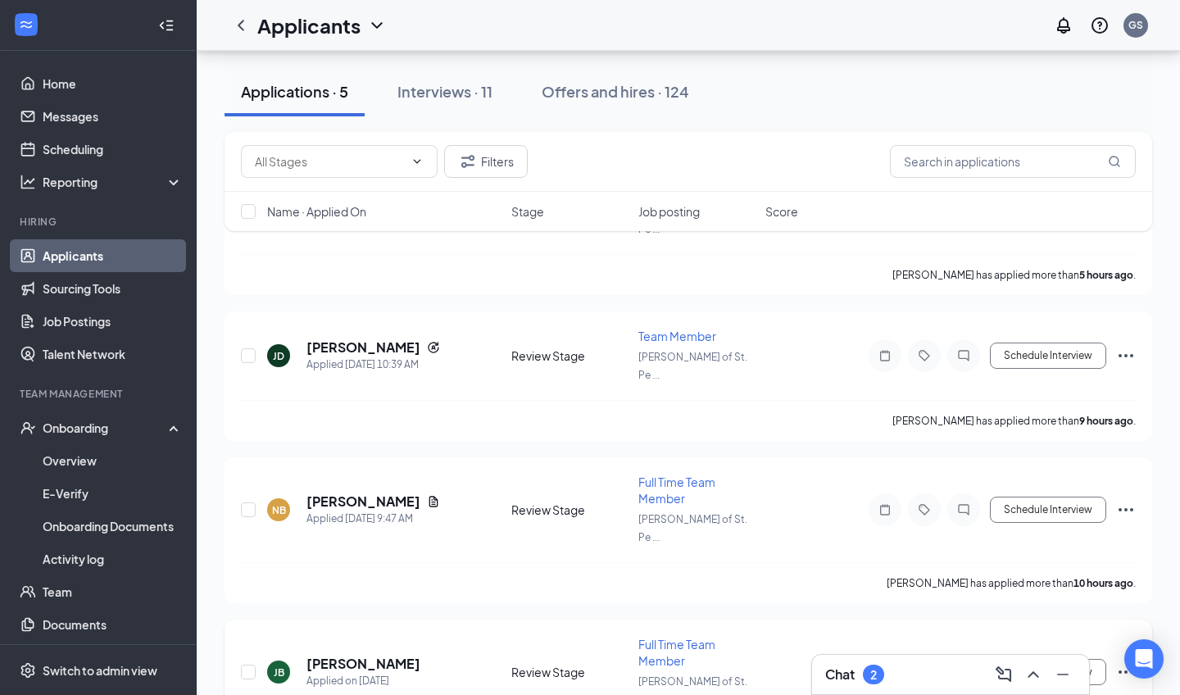
click at [1124, 670] on icon "Ellipses" at bounding box center [1125, 671] width 15 height 3
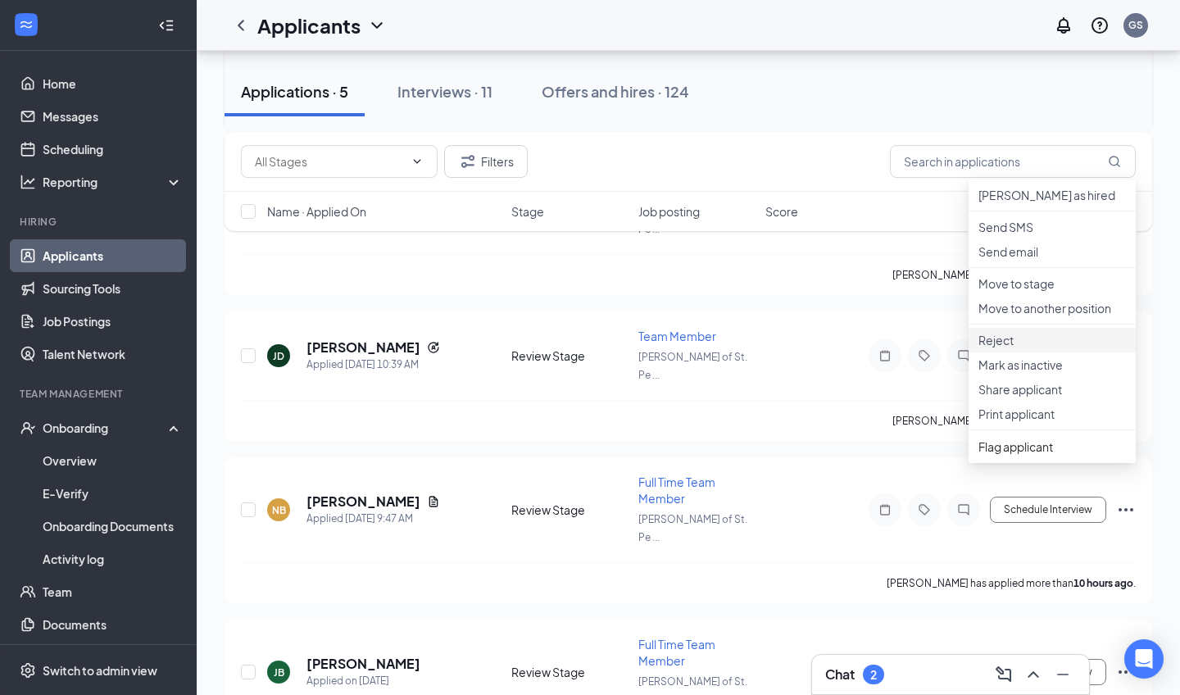
click at [1041, 348] on p "Reject" at bounding box center [1051, 340] width 147 height 16
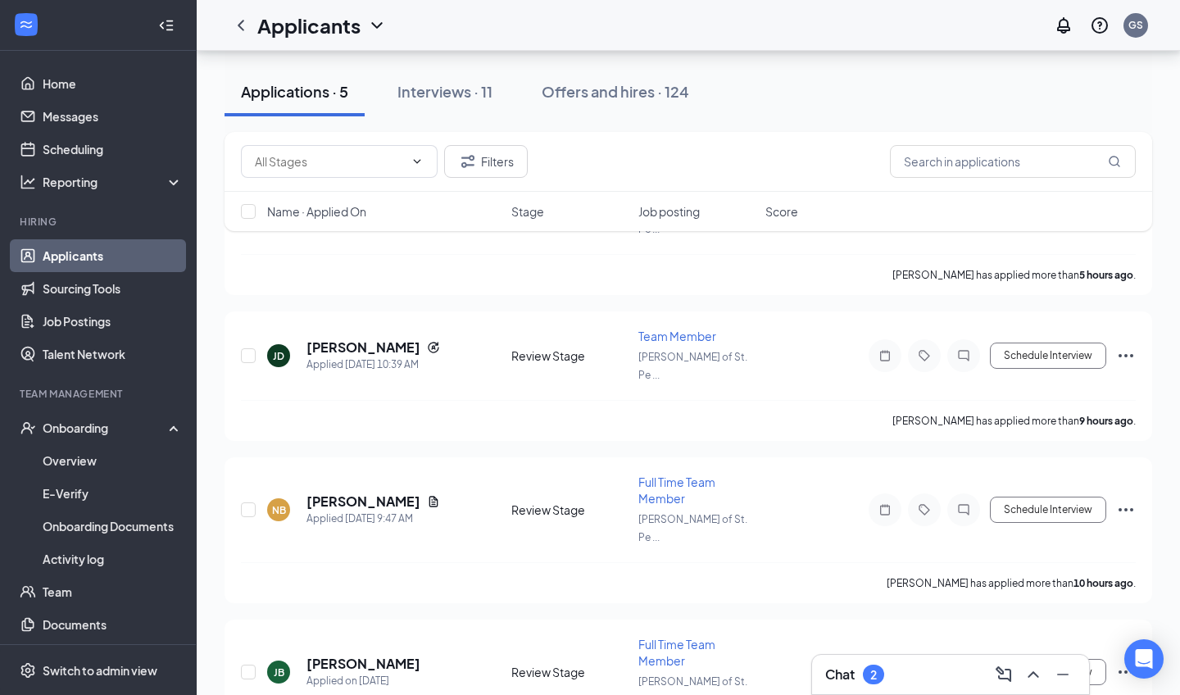
checkbox input "true"
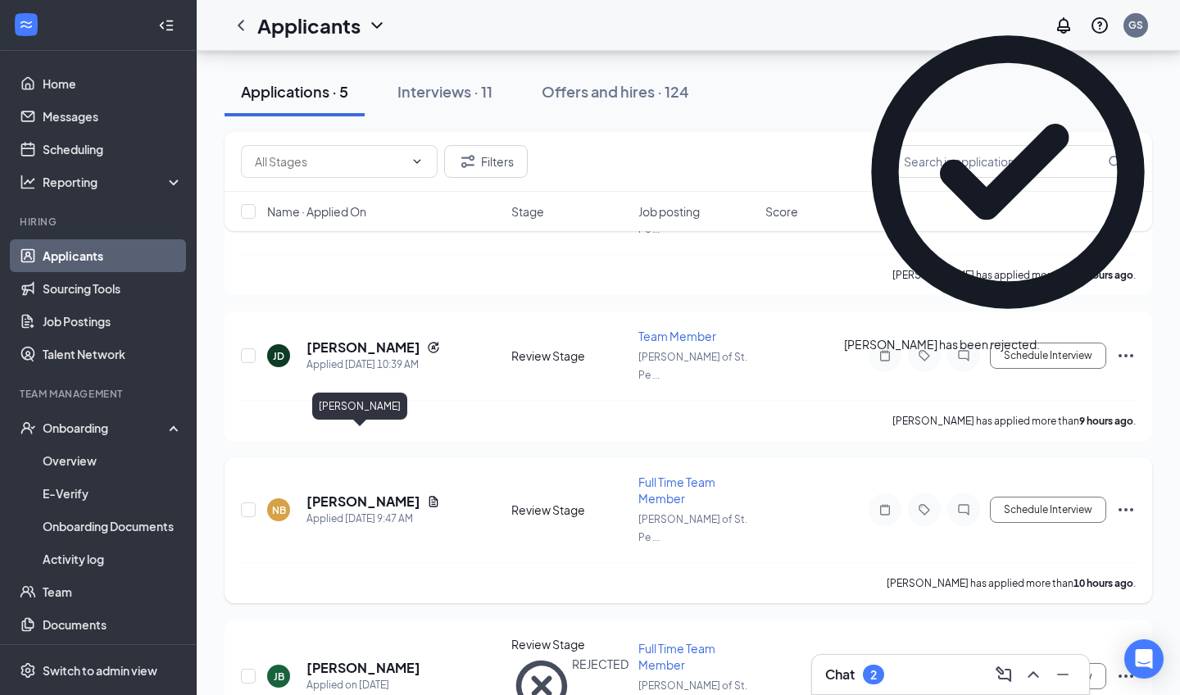
click at [365, 492] on h5 "[PERSON_NAME]" at bounding box center [363, 501] width 114 height 18
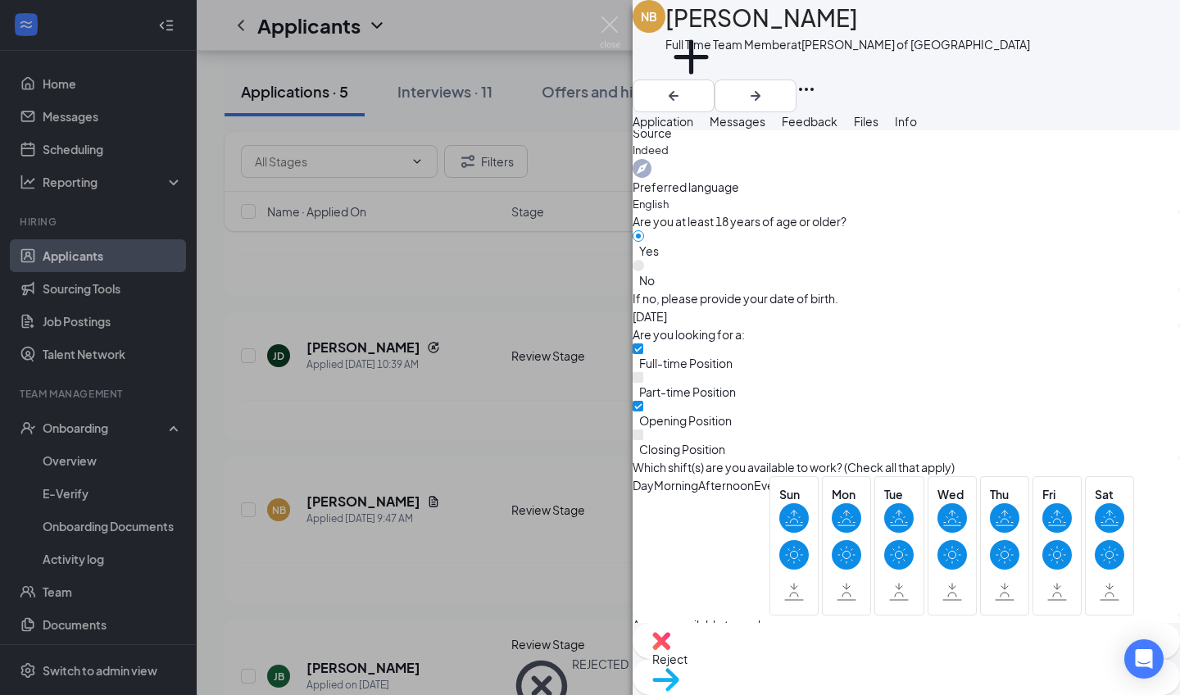
scroll to position [690, 0]
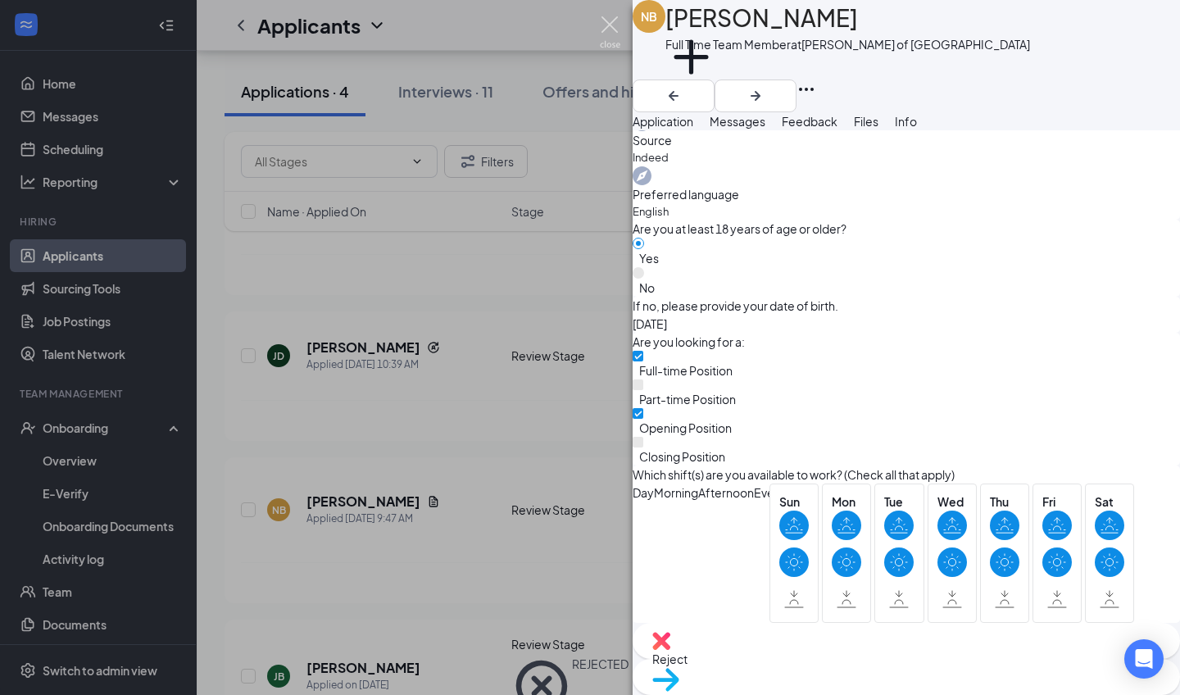
click at [613, 26] on img at bounding box center [610, 32] width 20 height 32
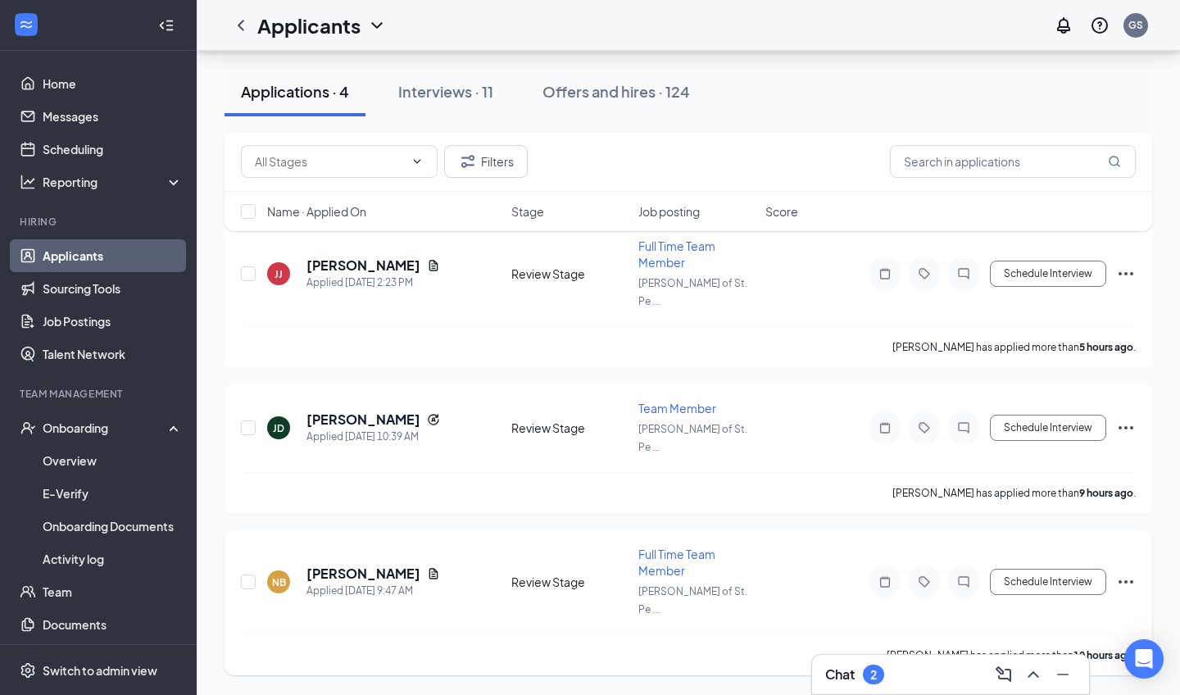
scroll to position [186, 0]
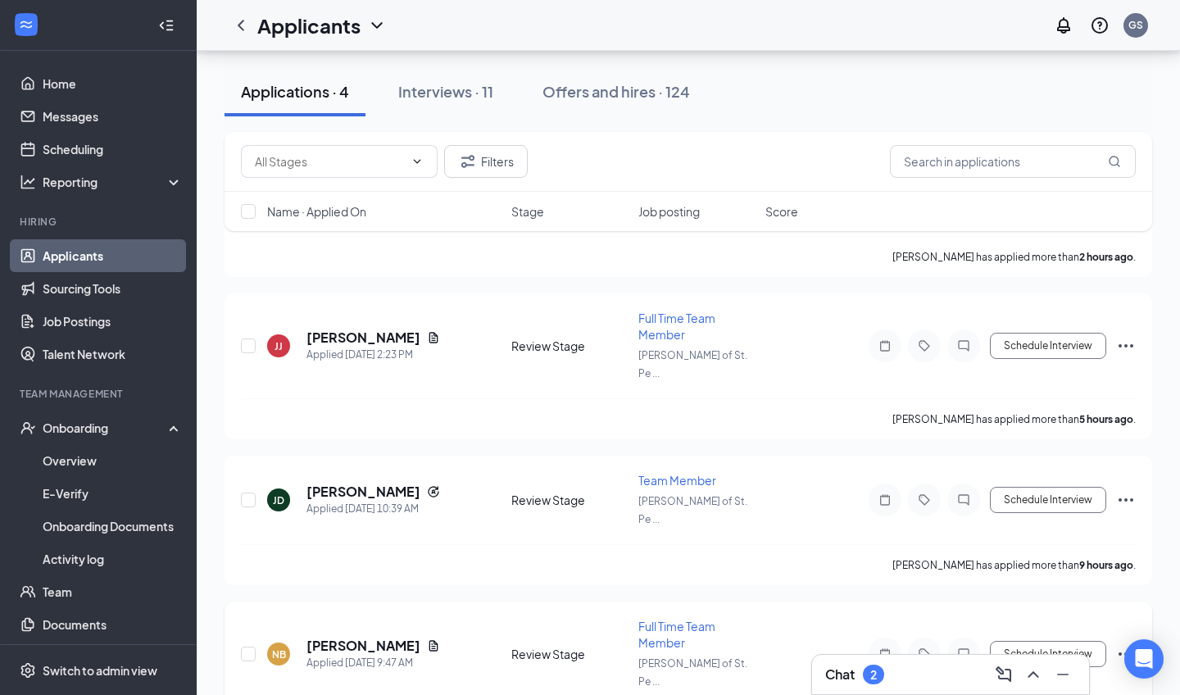
click at [1126, 644] on icon "Ellipses" at bounding box center [1126, 654] width 20 height 20
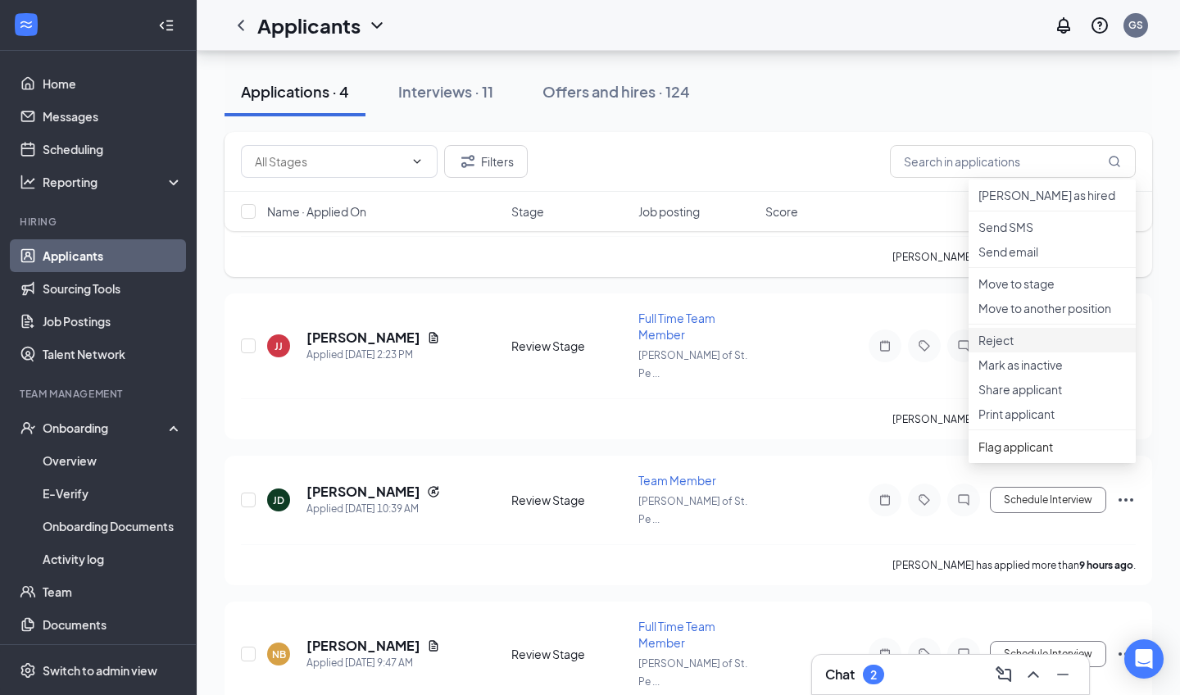
click at [990, 348] on p "Reject" at bounding box center [1051, 340] width 147 height 16
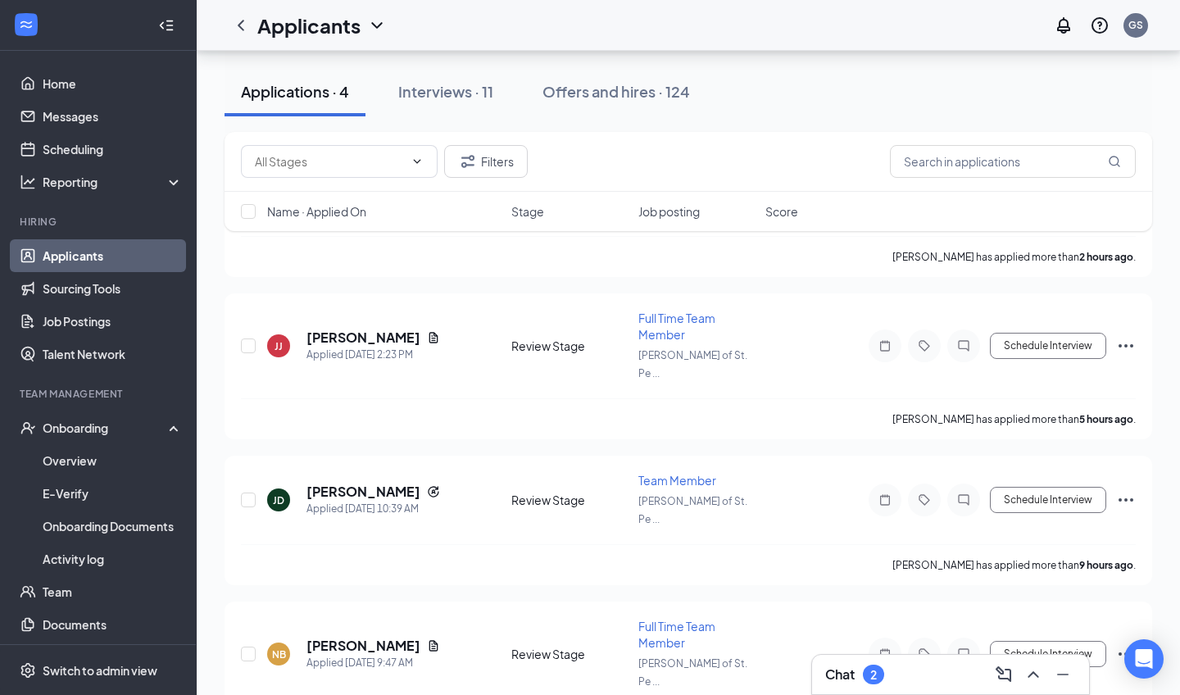
checkbox input "true"
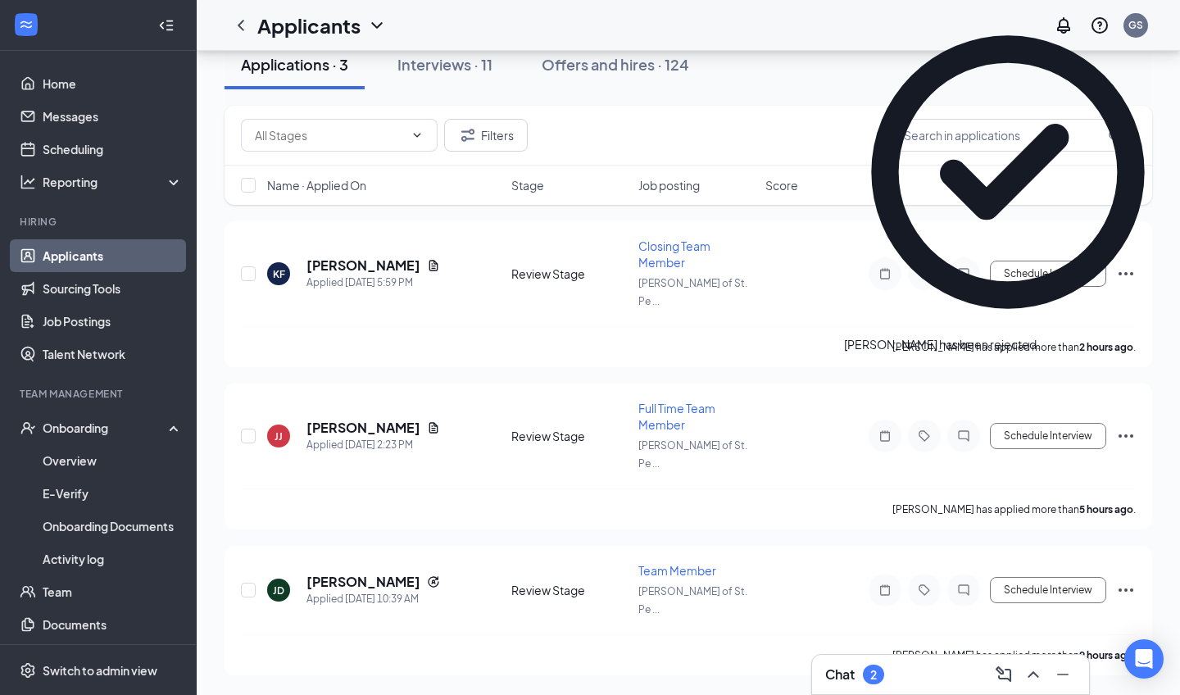
scroll to position [42, 0]
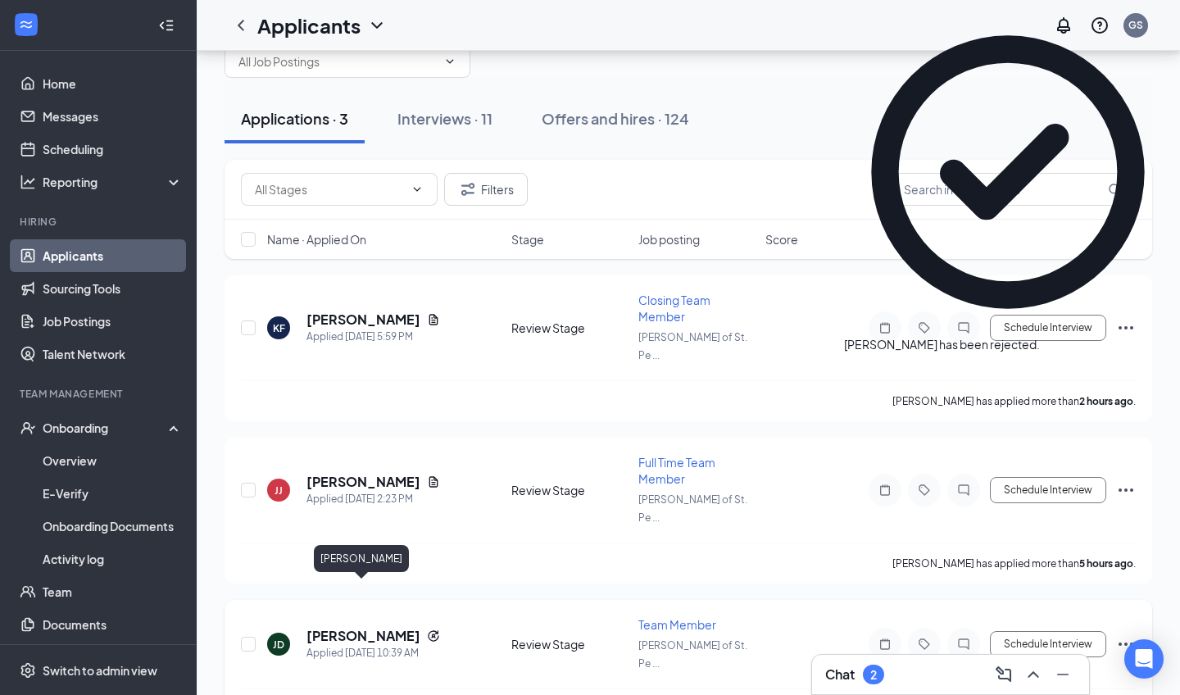
click at [371, 627] on h5 "[PERSON_NAME]" at bounding box center [363, 636] width 114 height 18
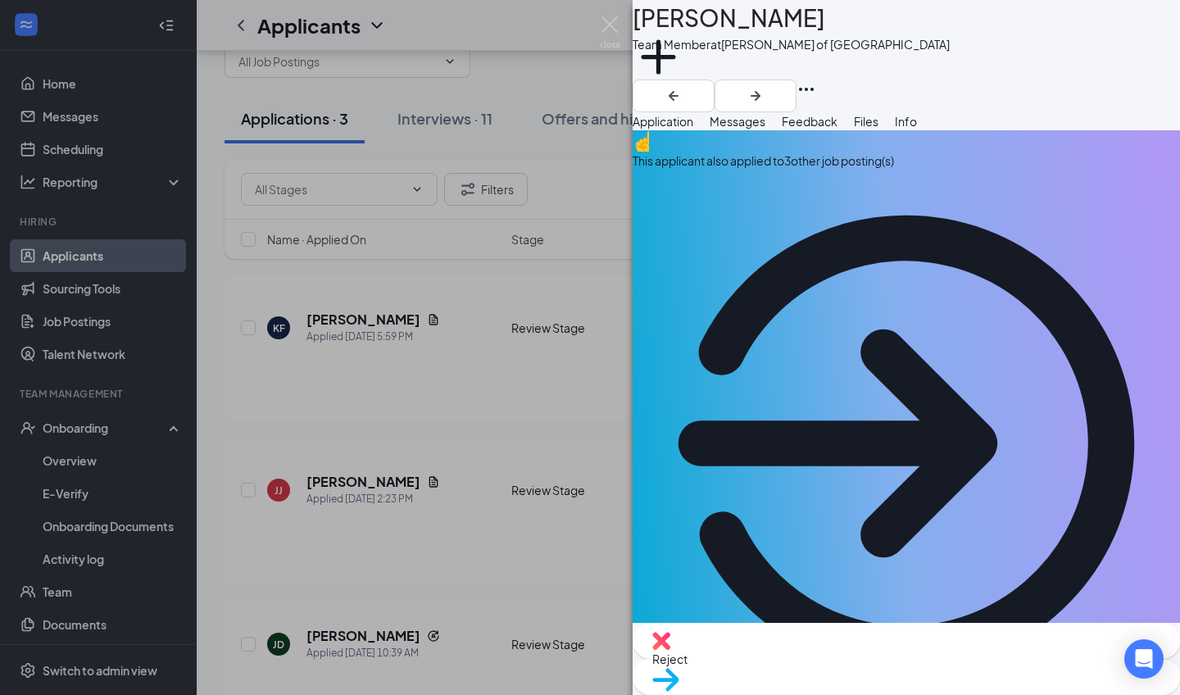
click at [811, 170] on div "This applicant also applied to 3 other job posting(s)" at bounding box center [905, 161] width 547 height 18
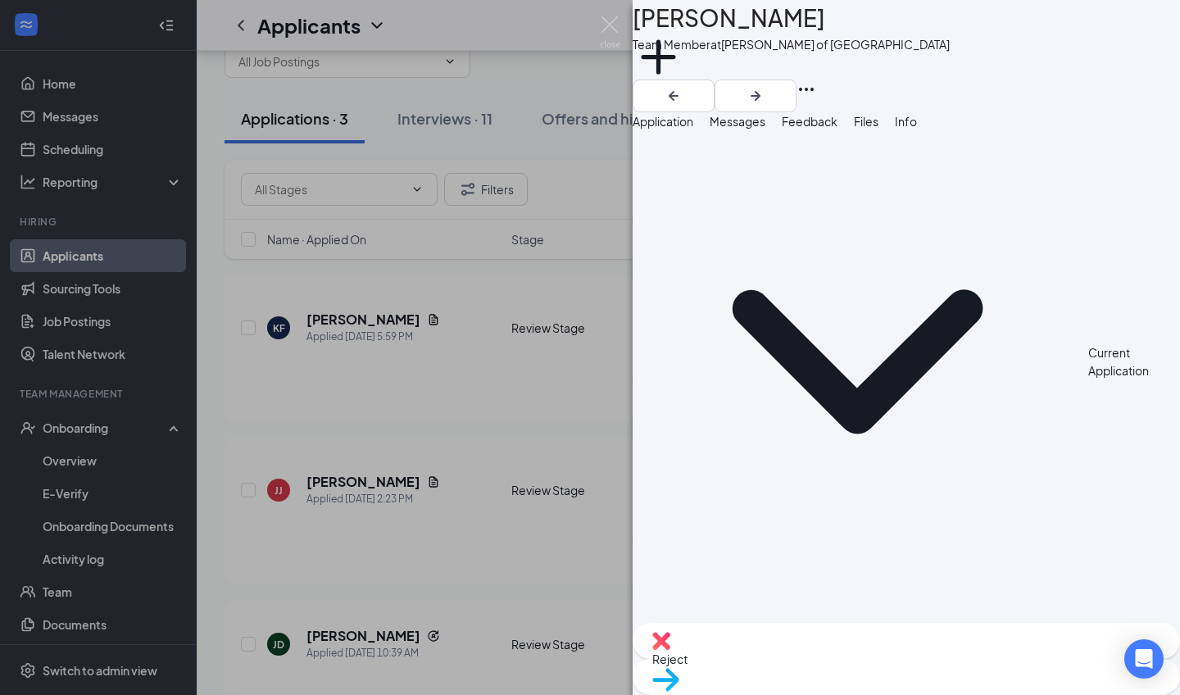
click at [693, 129] on span "Application" at bounding box center [662, 121] width 61 height 15
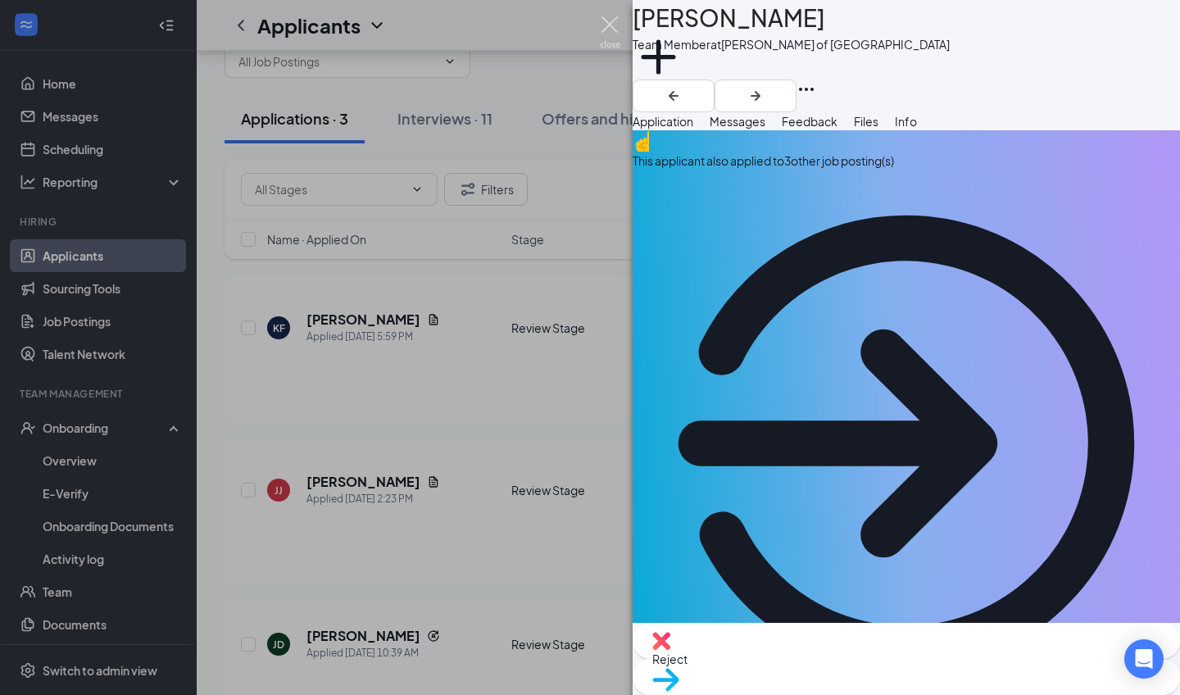
click at [612, 30] on img at bounding box center [610, 32] width 20 height 32
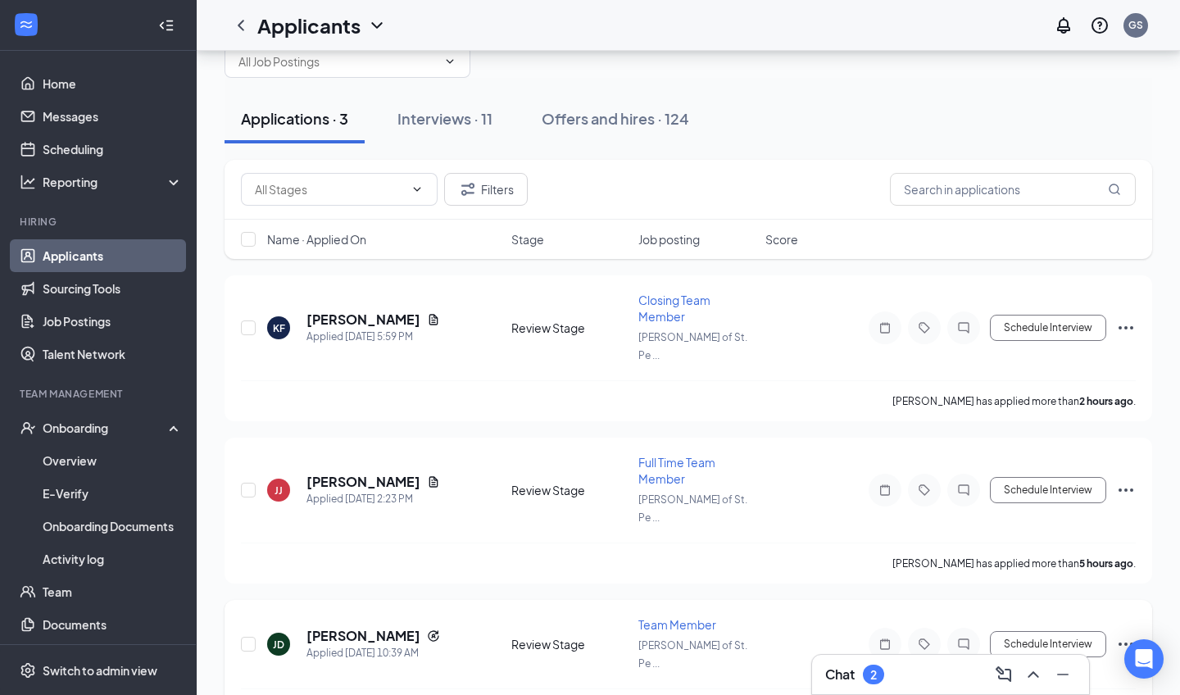
click at [1121, 634] on icon "Ellipses" at bounding box center [1126, 644] width 20 height 20
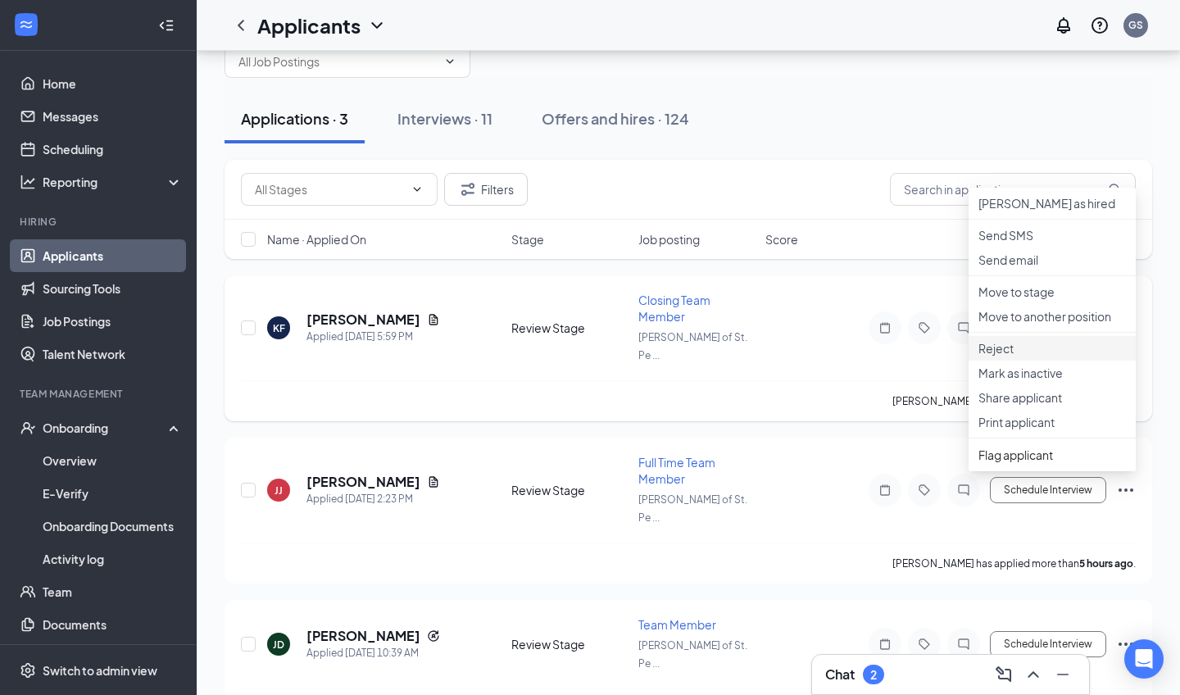
click at [1006, 356] on p "Reject" at bounding box center [1051, 348] width 147 height 16
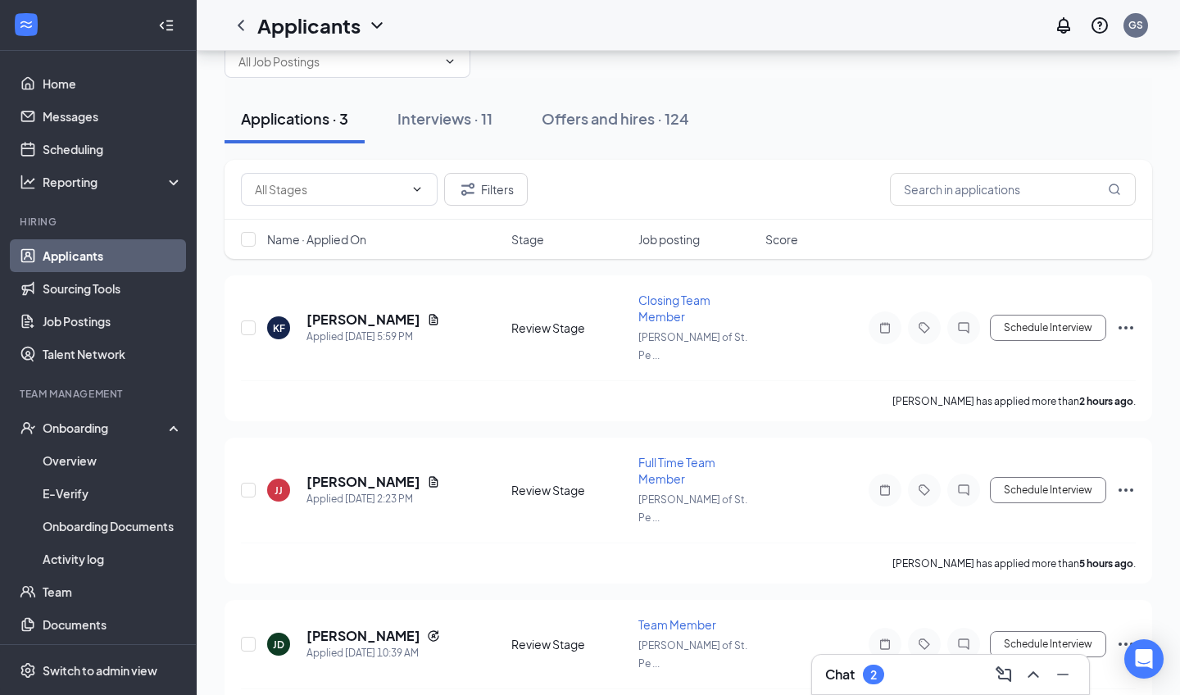
checkbox input "true"
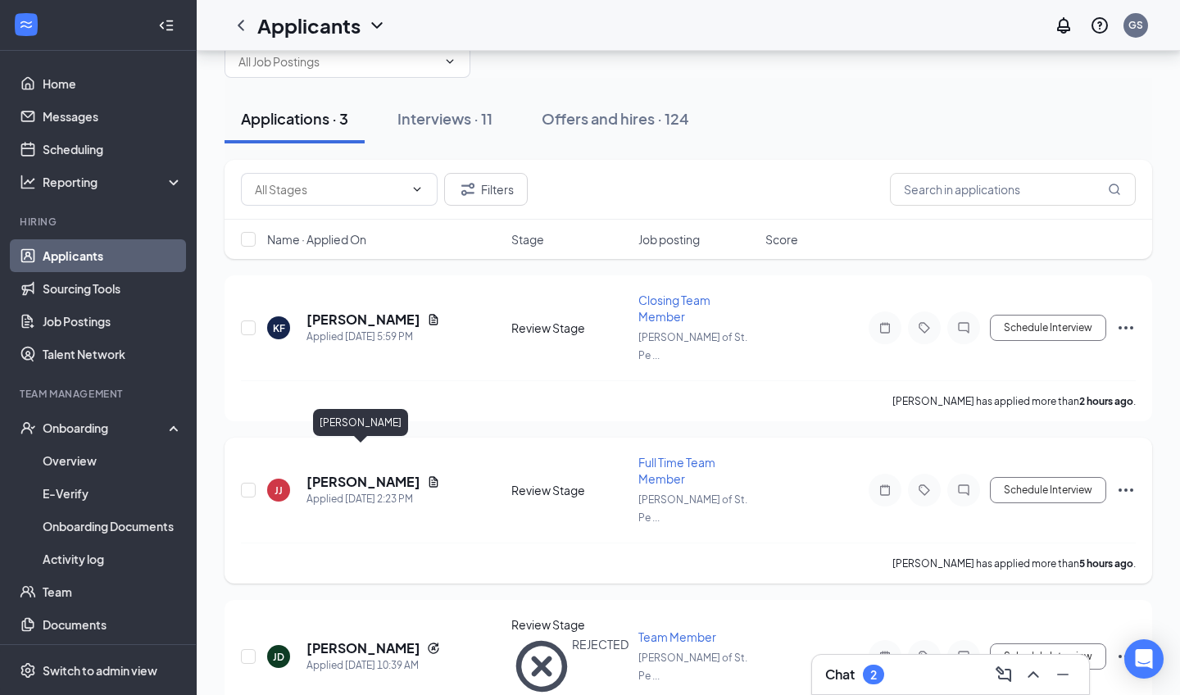
click at [359, 473] on h5 "[PERSON_NAME]" at bounding box center [363, 482] width 114 height 18
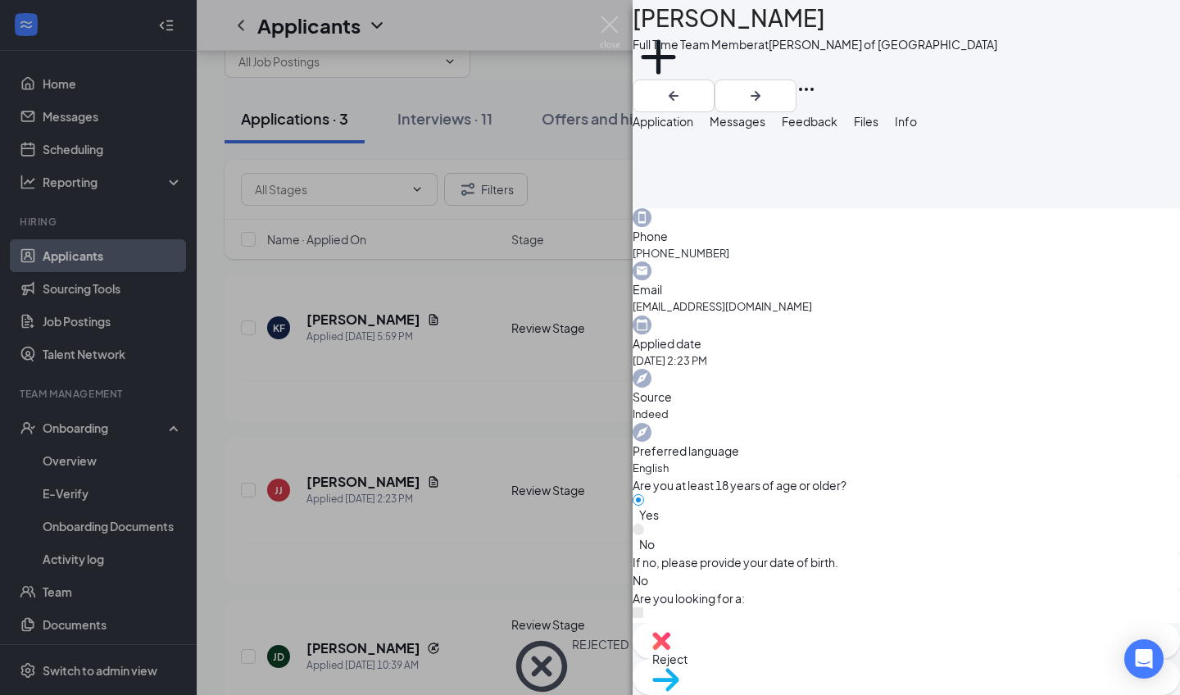
scroll to position [410, 0]
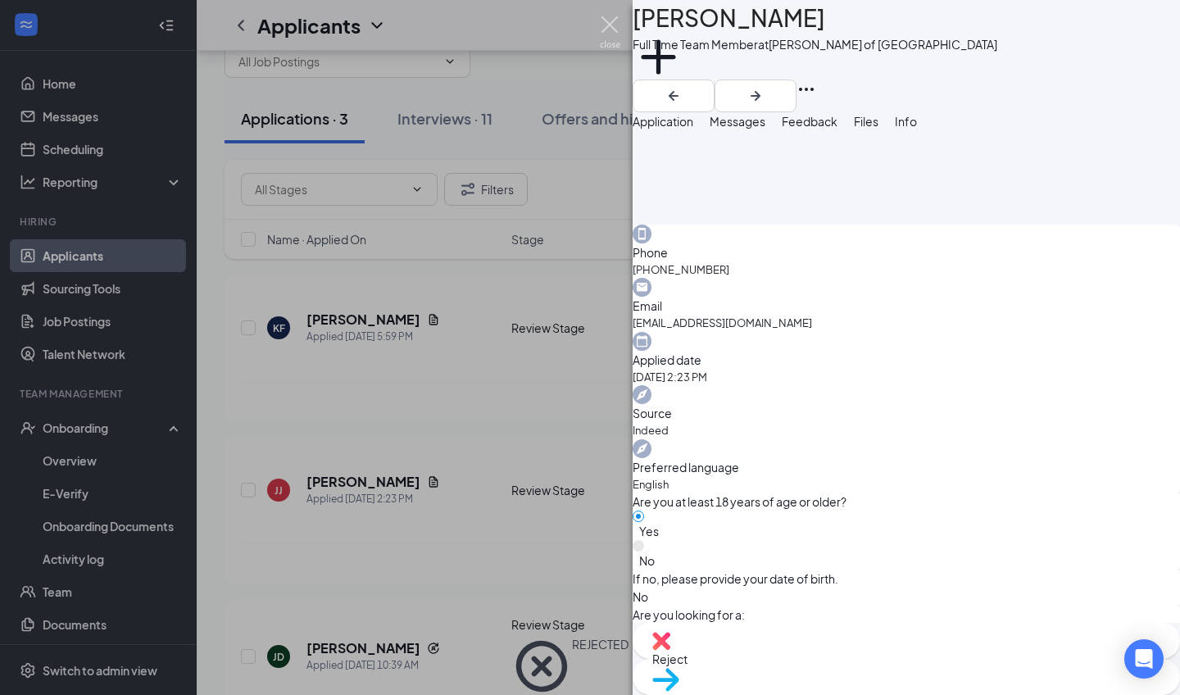
click at [605, 34] on img at bounding box center [610, 32] width 20 height 32
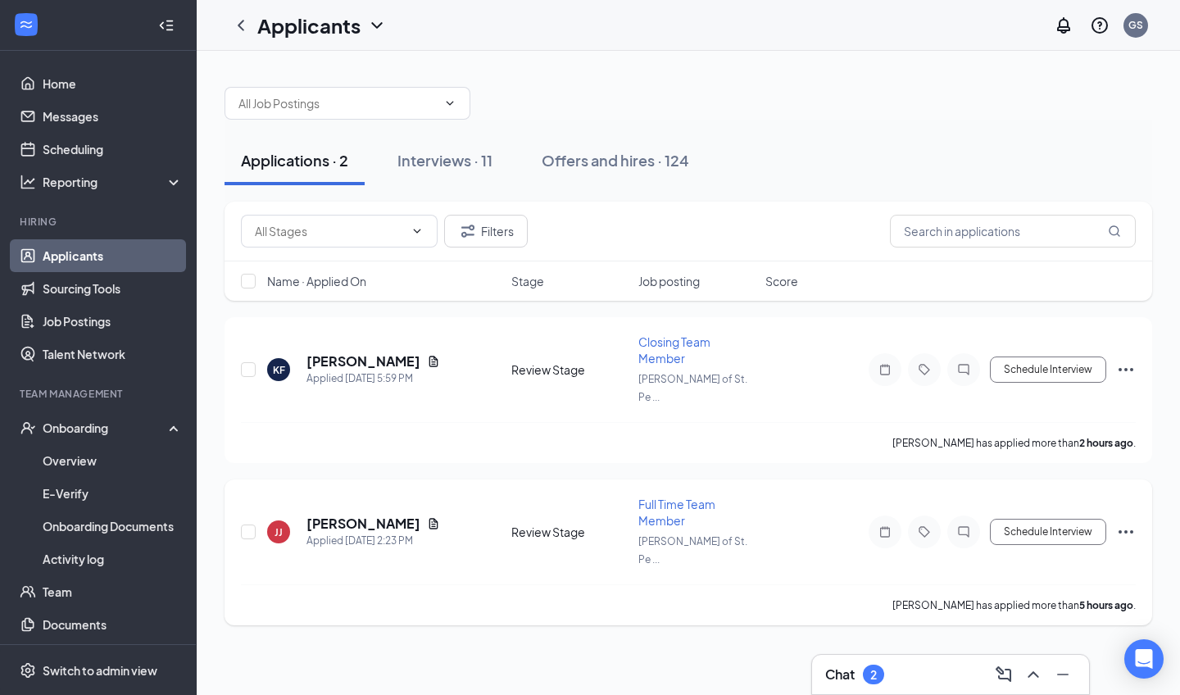
click at [1127, 522] on icon "Ellipses" at bounding box center [1126, 532] width 20 height 20
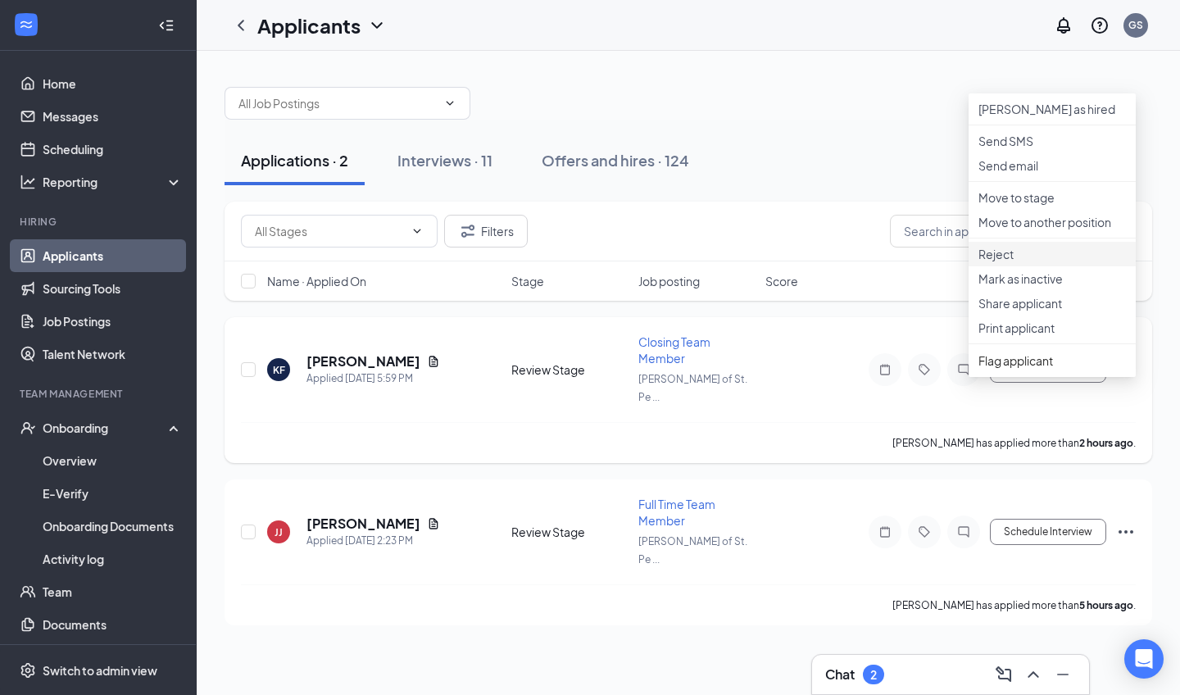
click at [1010, 266] on li "Reject" at bounding box center [1051, 254] width 167 height 25
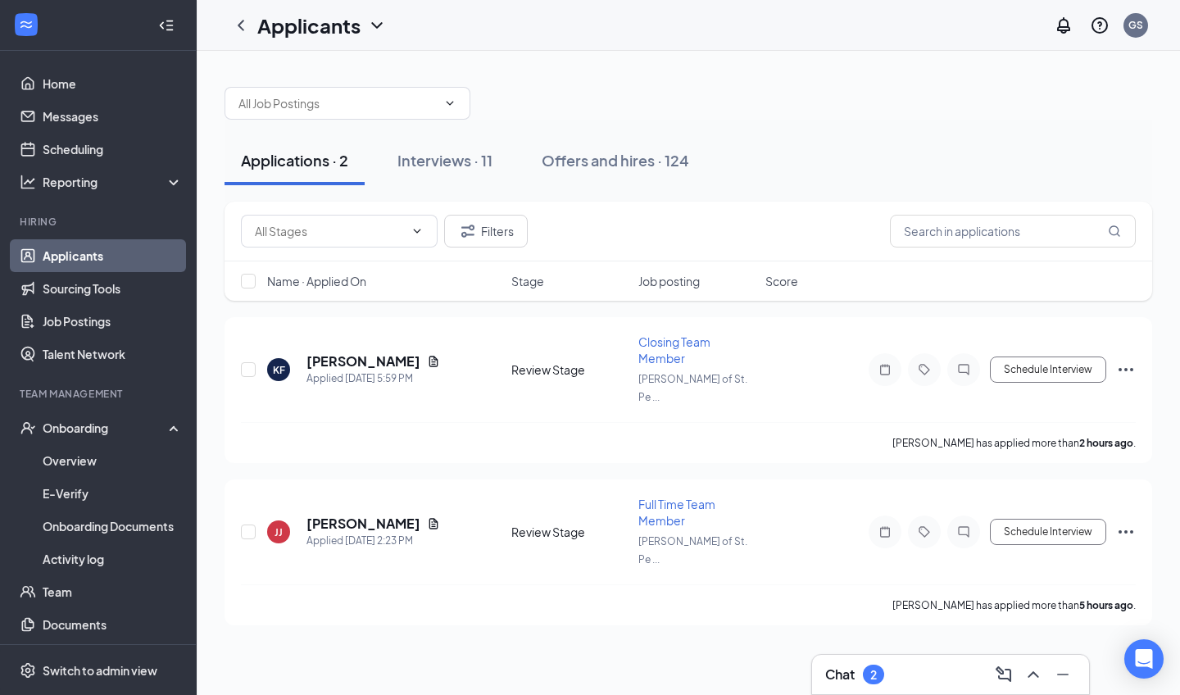
checkbox input "true"
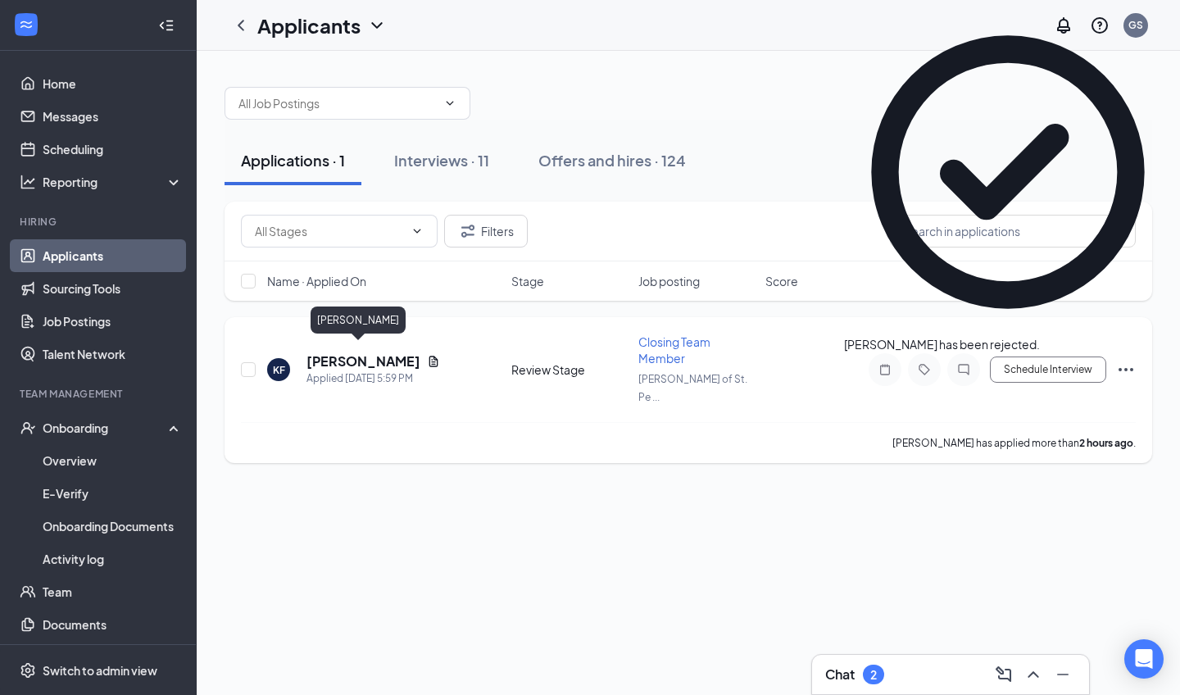
click at [363, 356] on h5 "[PERSON_NAME]" at bounding box center [363, 361] width 114 height 18
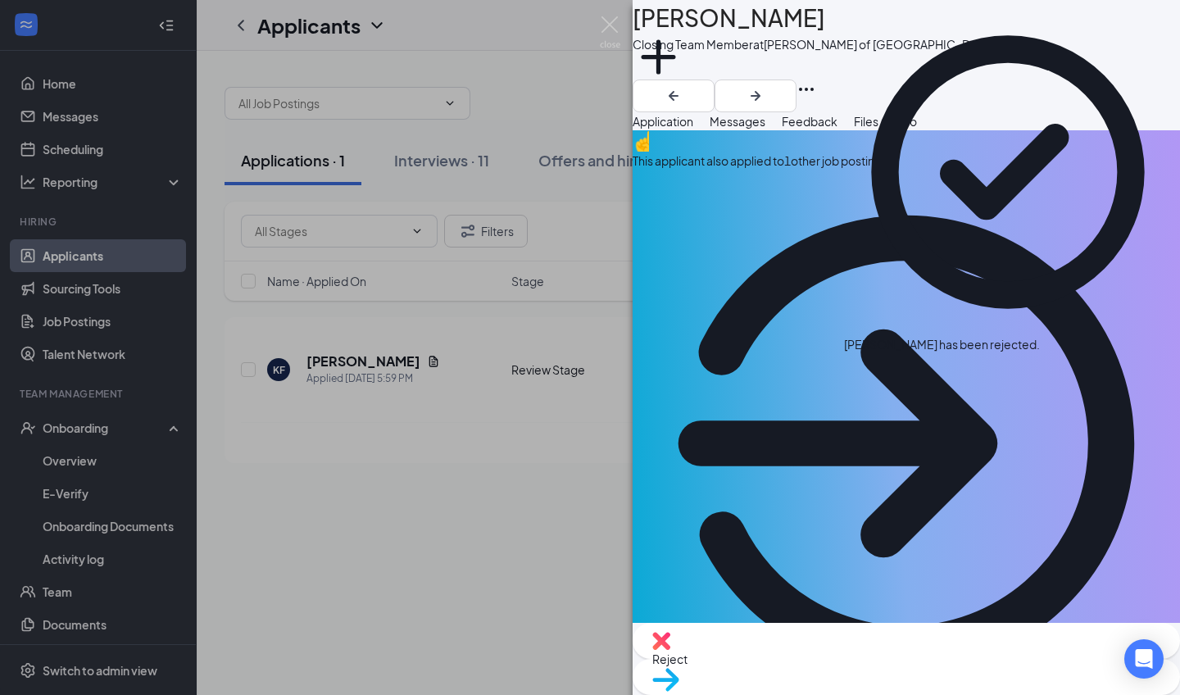
click at [902, 170] on div "This applicant also applied to 1 other job posting(s)" at bounding box center [905, 161] width 547 height 18
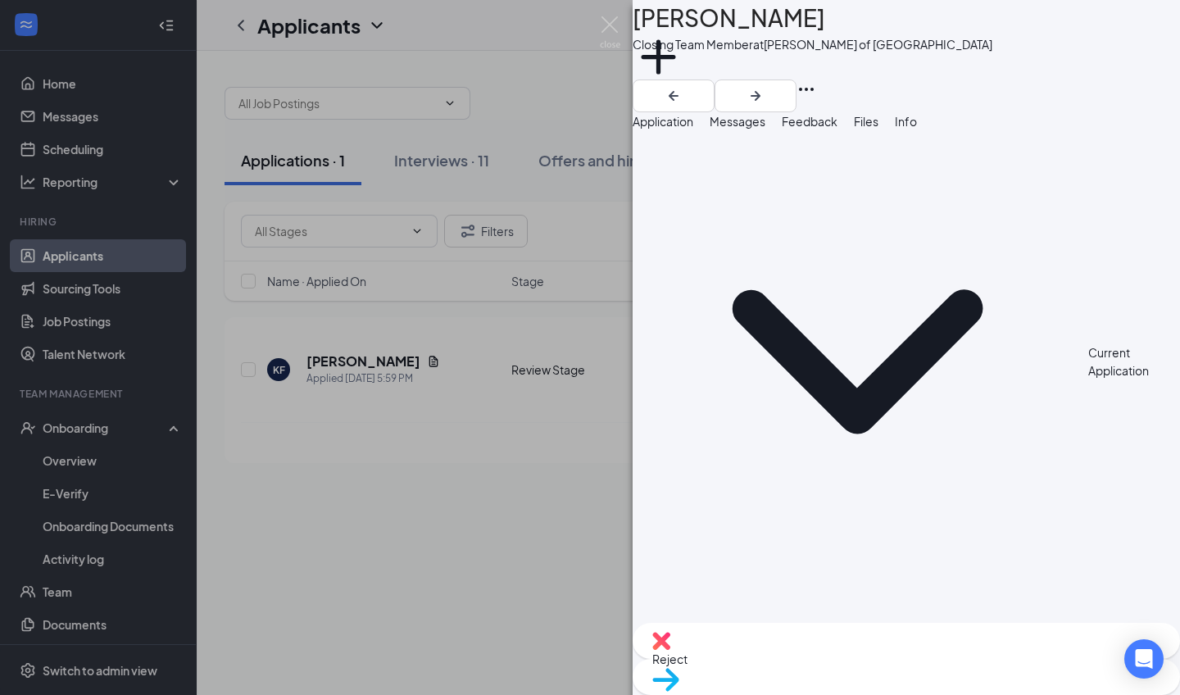
click at [693, 129] on span "Application" at bounding box center [662, 121] width 61 height 15
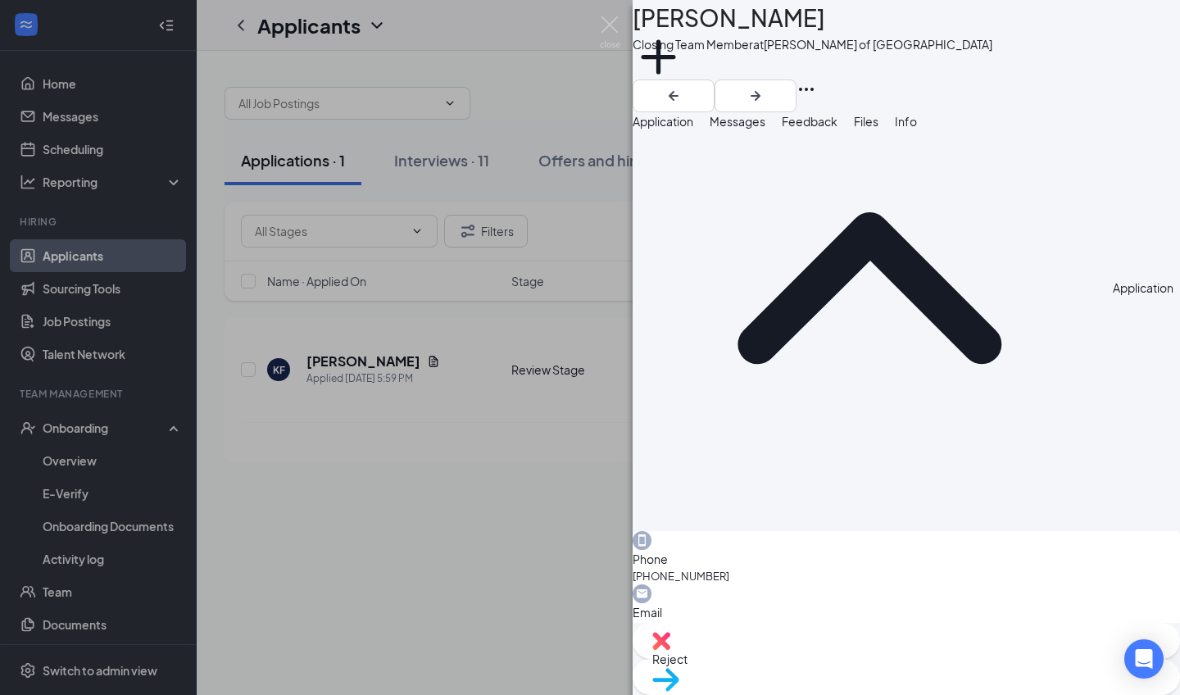
scroll to position [714, 0]
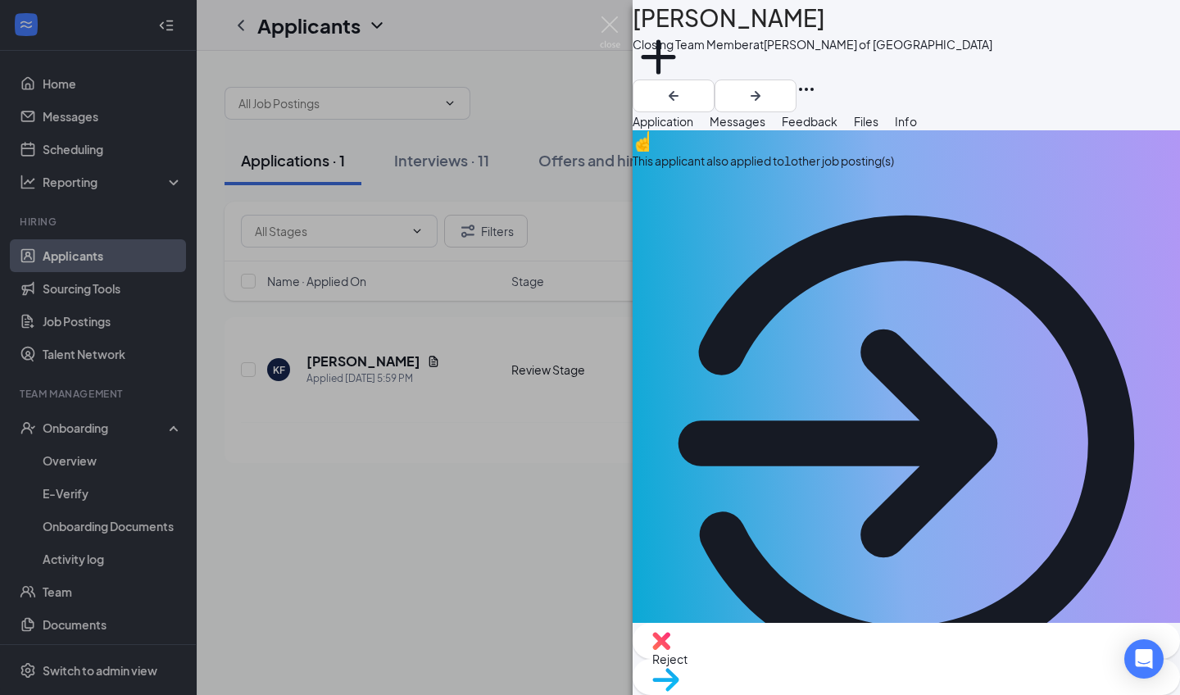
scroll to position [0, 0]
click at [618, 40] on img at bounding box center [610, 32] width 20 height 32
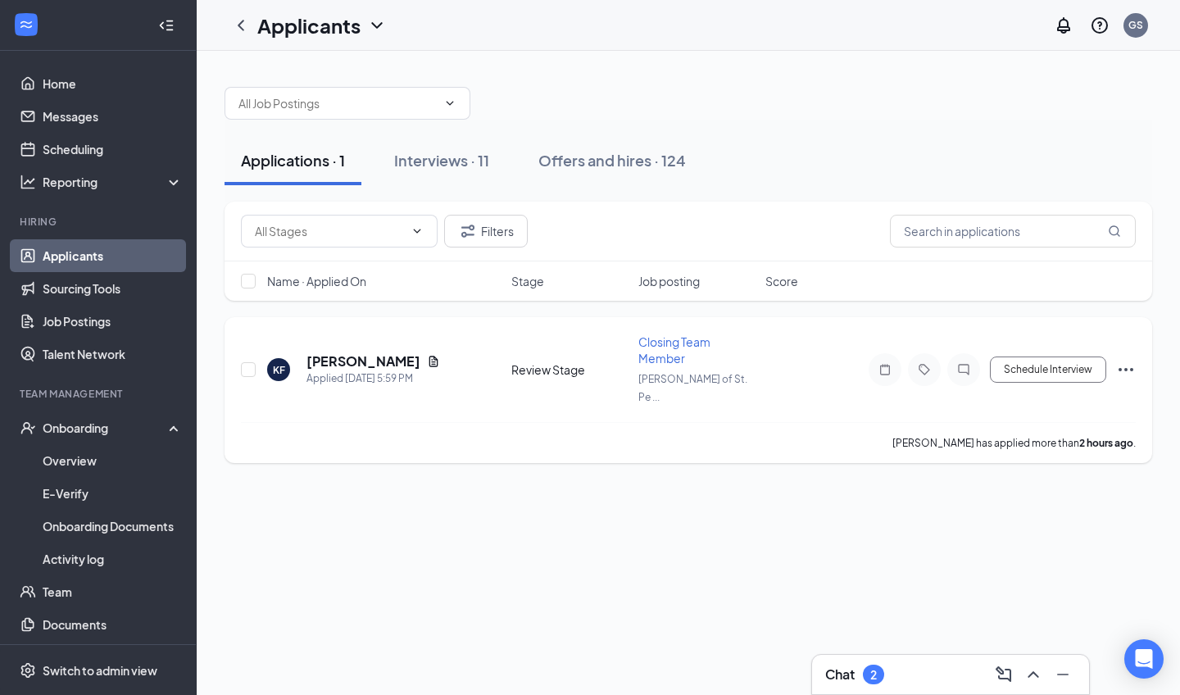
click at [1135, 363] on icon "Ellipses" at bounding box center [1126, 370] width 20 height 20
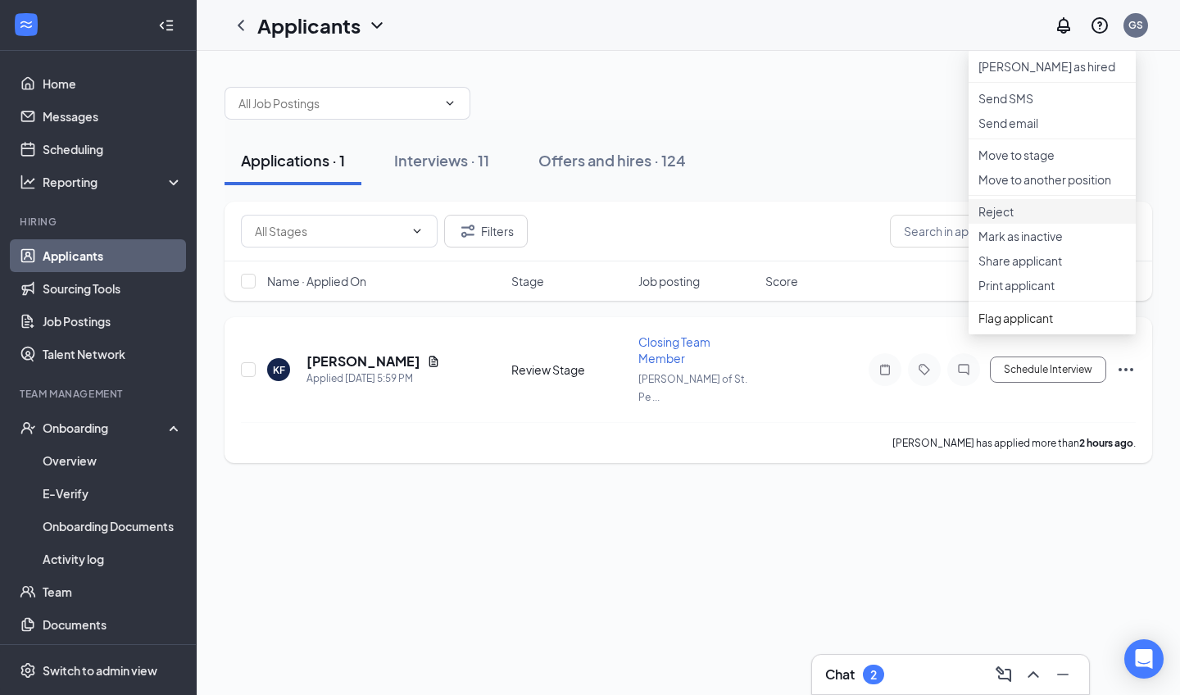
click at [1027, 220] on p "Reject" at bounding box center [1051, 211] width 147 height 16
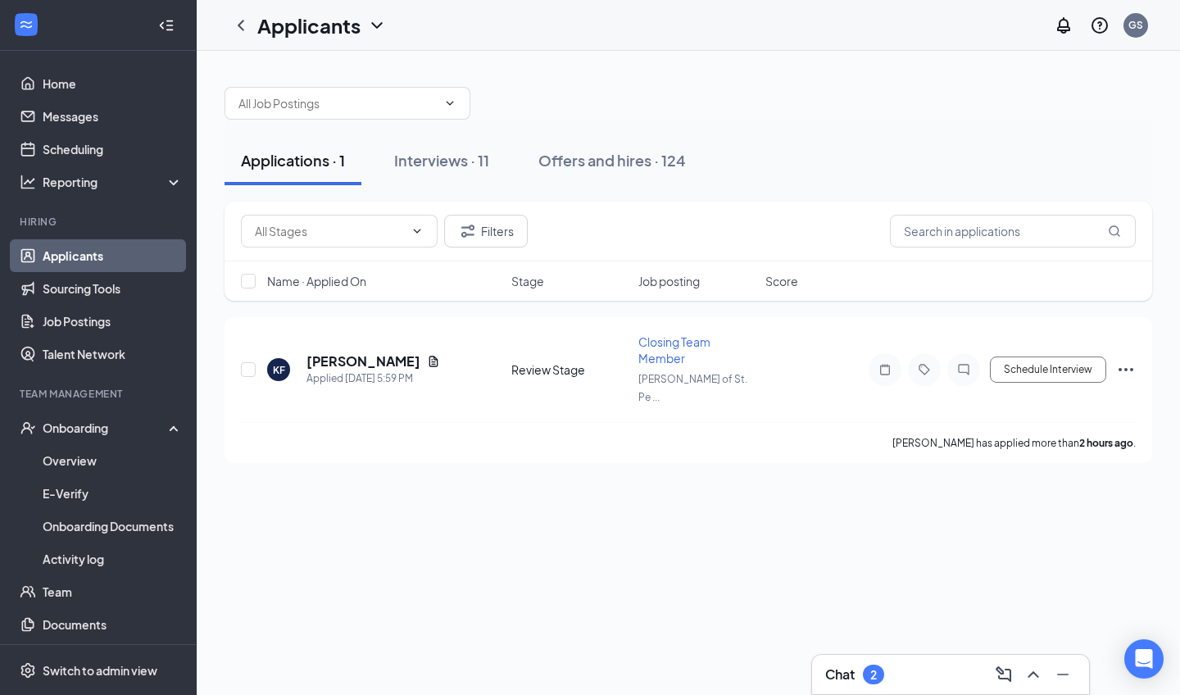
checkbox input "true"
type textarea "r"
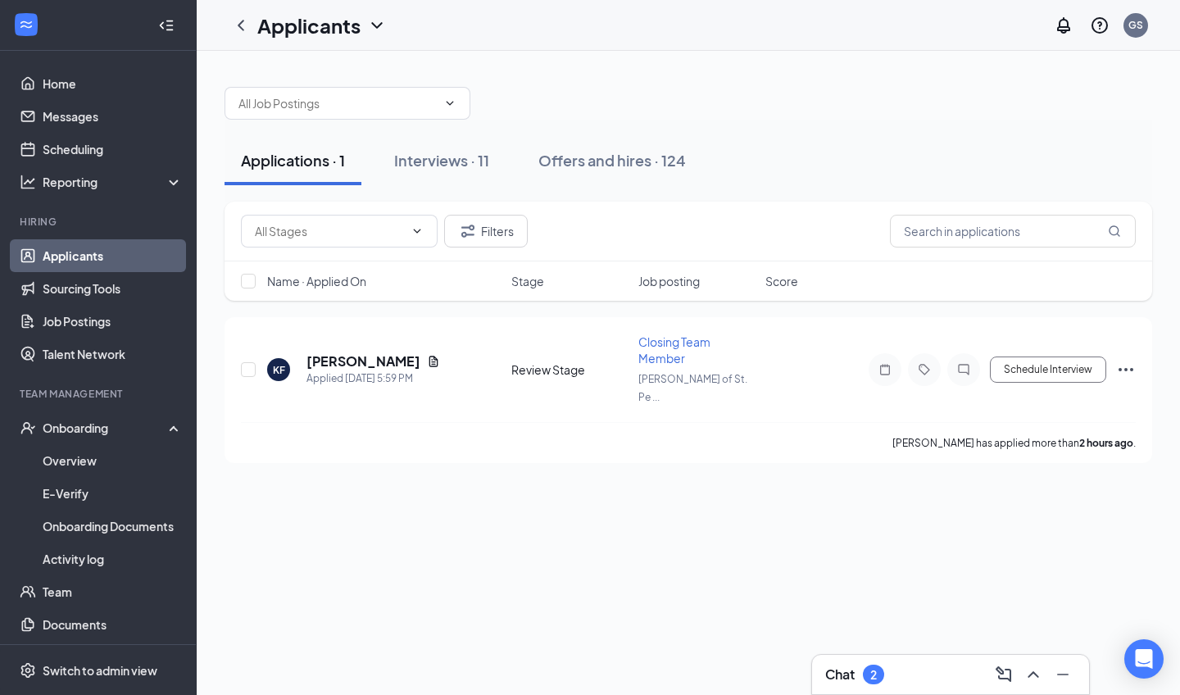
type textarea "previous nc/ns"
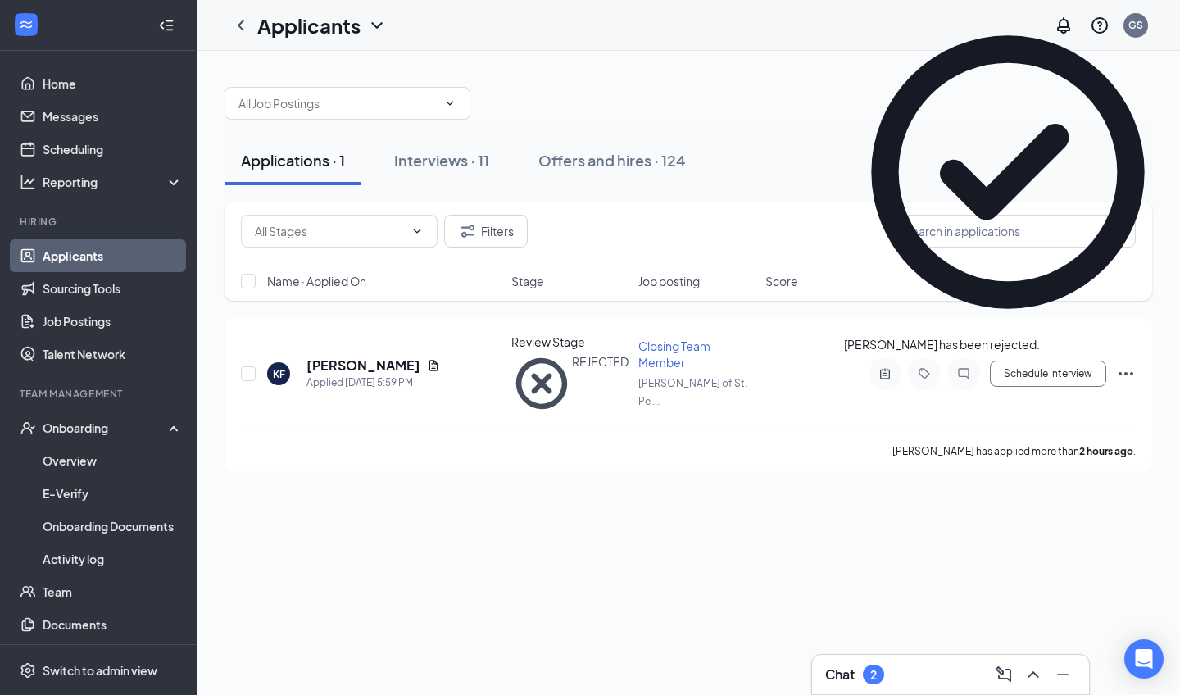
click at [896, 664] on div "Chat 2" at bounding box center [950, 674] width 251 height 26
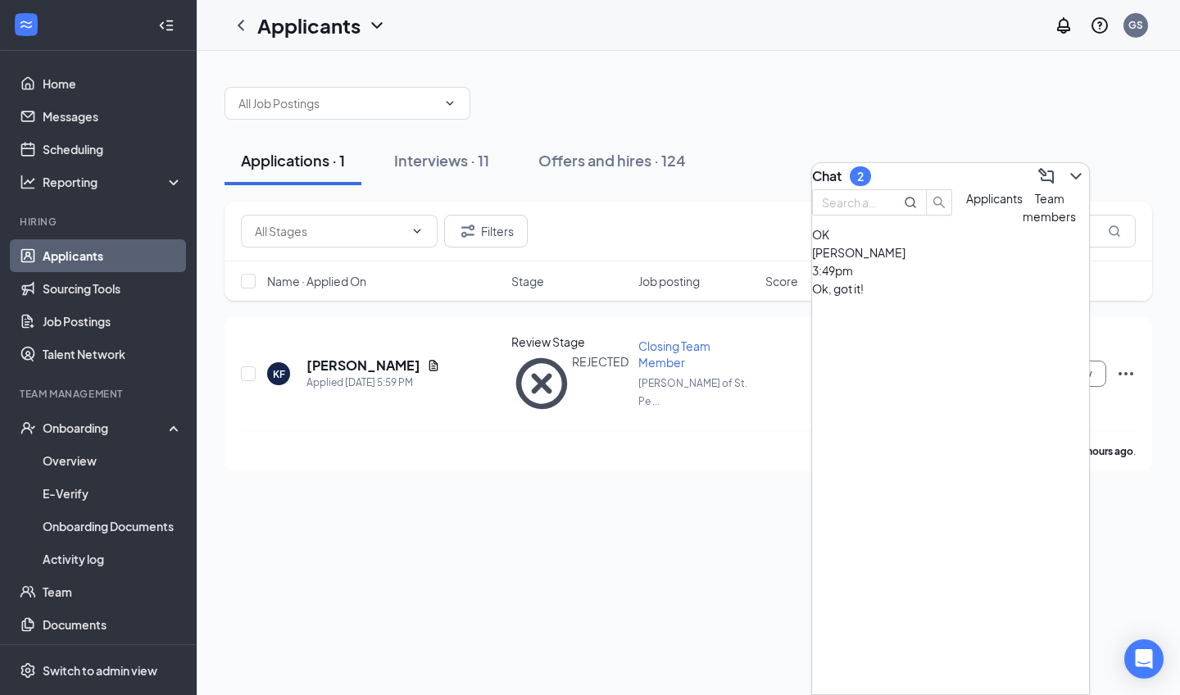
click at [916, 297] on div "[PERSON_NAME] 3:49pm Ok, got it!" at bounding box center [950, 270] width 277 height 54
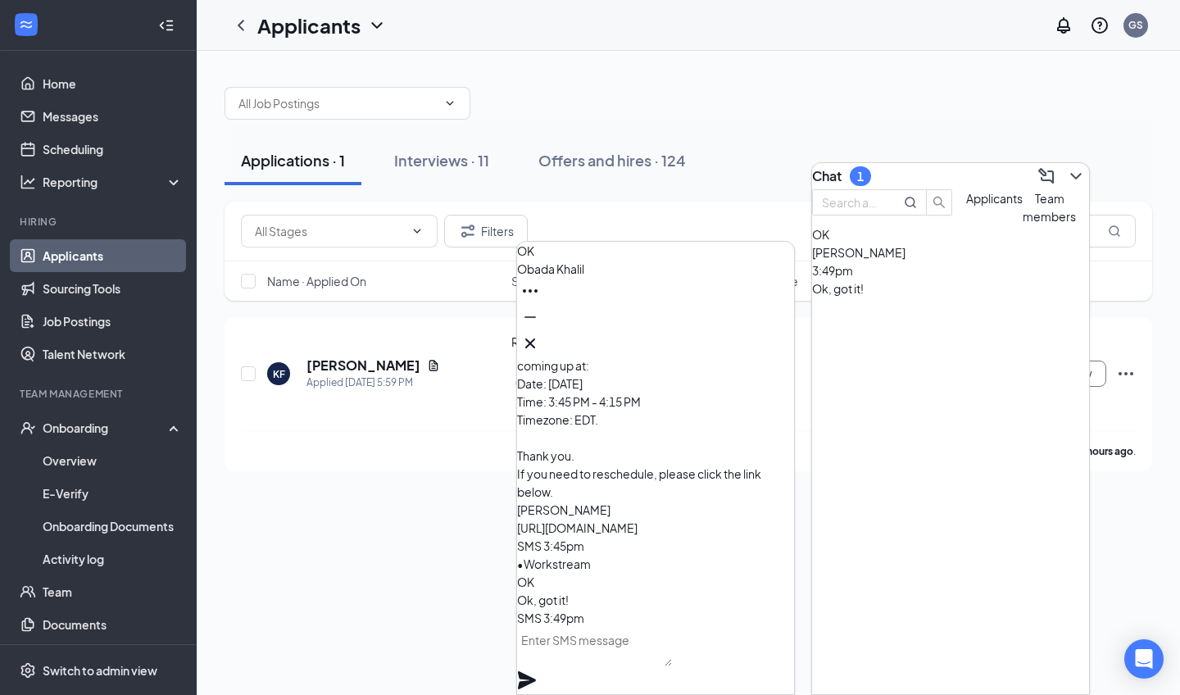
click at [543, 339] on button at bounding box center [530, 343] width 26 height 26
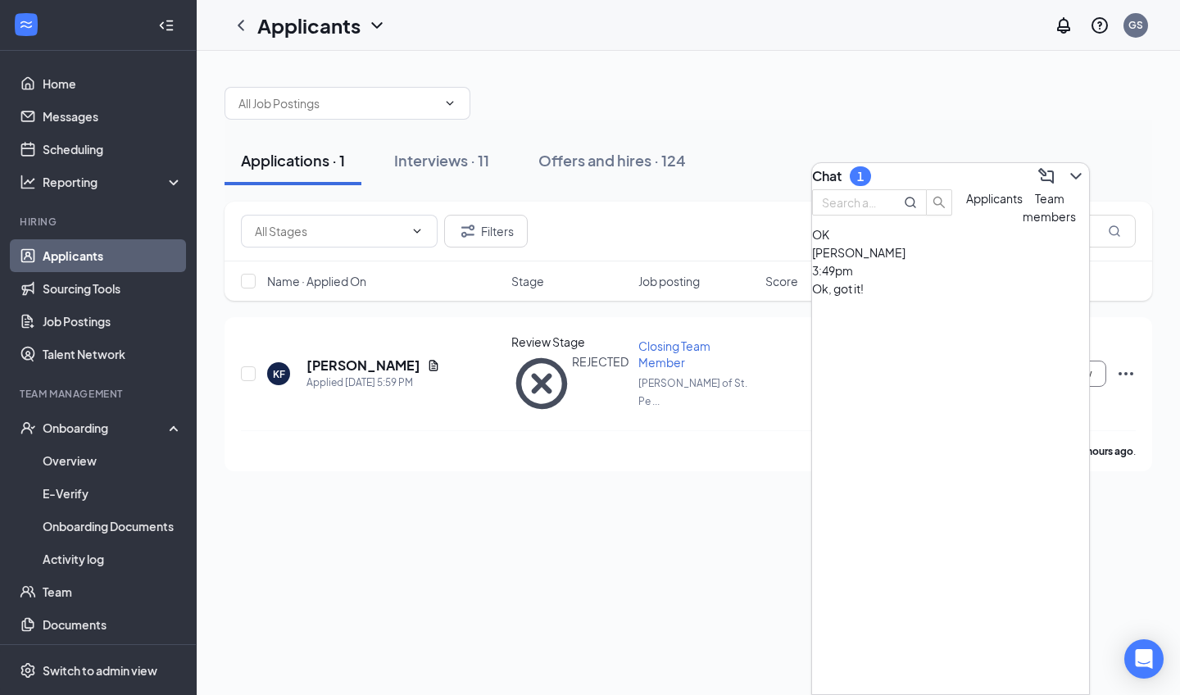
click at [1022, 224] on span "Team members" at bounding box center [1048, 207] width 53 height 33
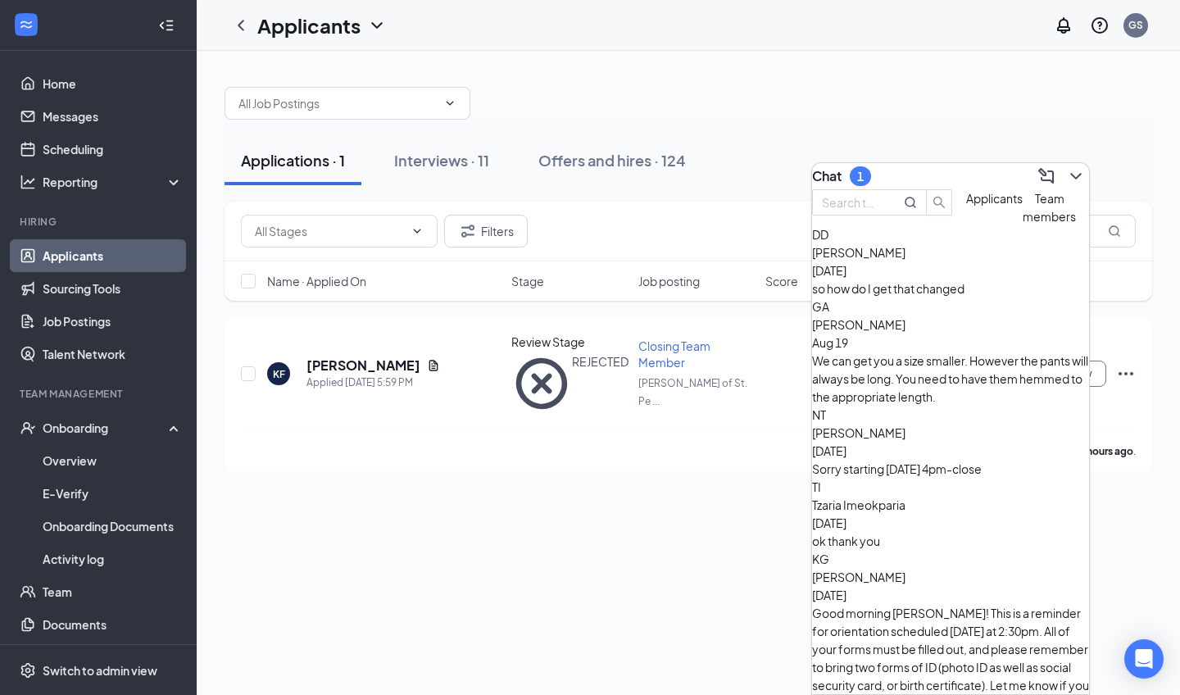
click at [905, 260] on span "[PERSON_NAME]" at bounding box center [858, 252] width 93 height 15
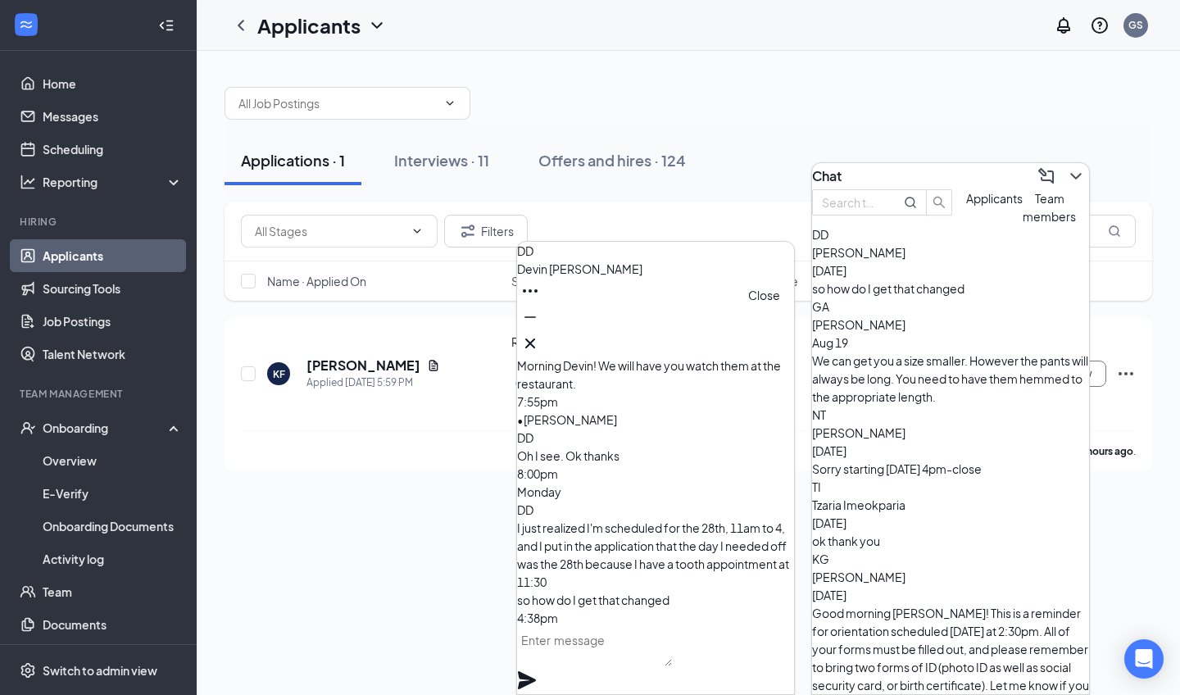
click at [540, 337] on icon "Cross" at bounding box center [530, 343] width 20 height 20
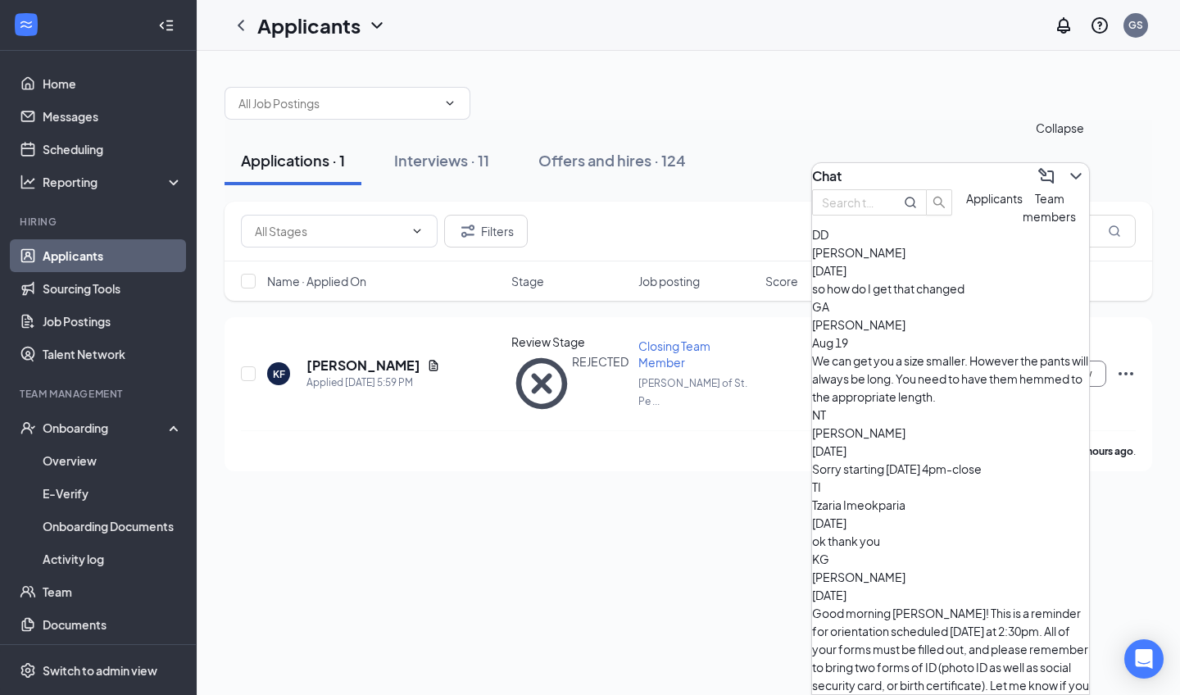
click at [1066, 175] on icon "ChevronDown" at bounding box center [1076, 176] width 20 height 20
